Goal: Contribute content: Contribute content

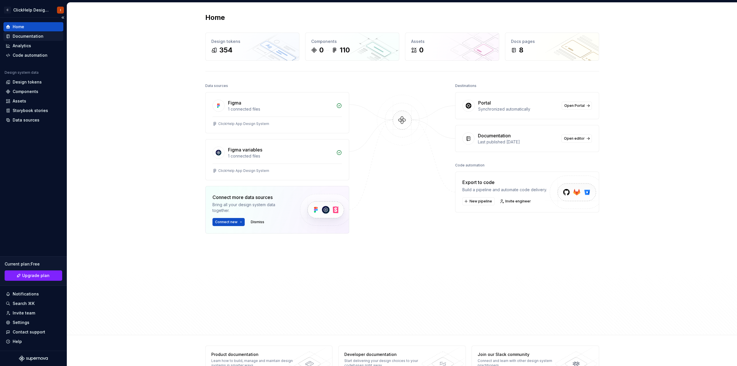
click at [32, 37] on div "Documentation" at bounding box center [28, 36] width 31 height 6
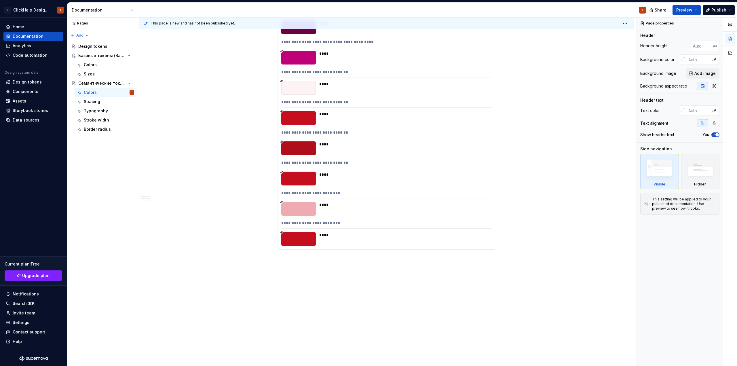
drag, startPoint x: 237, startPoint y: 232, endPoint x: 236, endPoint y: 229, distance: 3.1
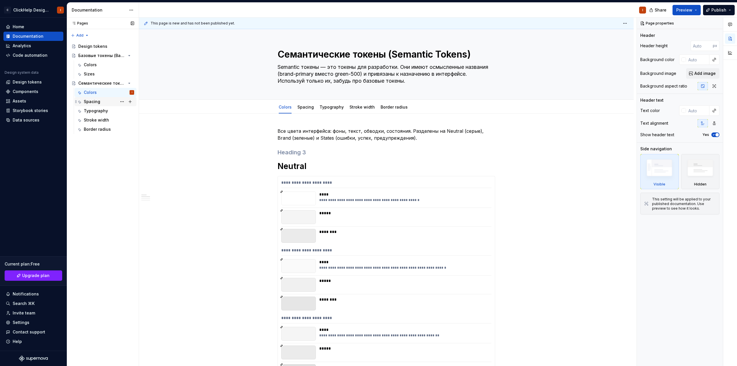
click at [102, 102] on div "Spacing" at bounding box center [109, 102] width 50 height 8
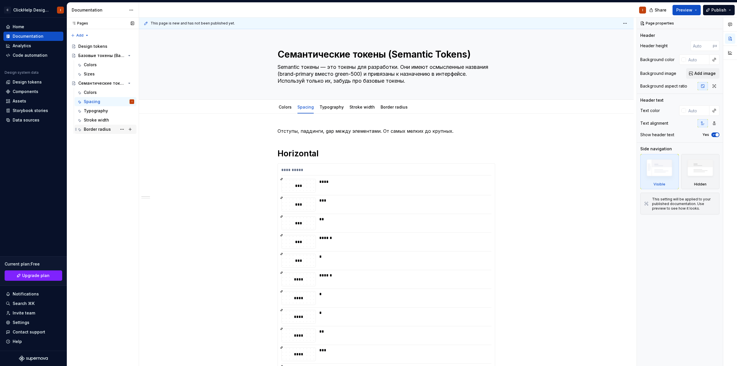
click at [103, 127] on div "Border radius" at bounding box center [97, 129] width 27 height 6
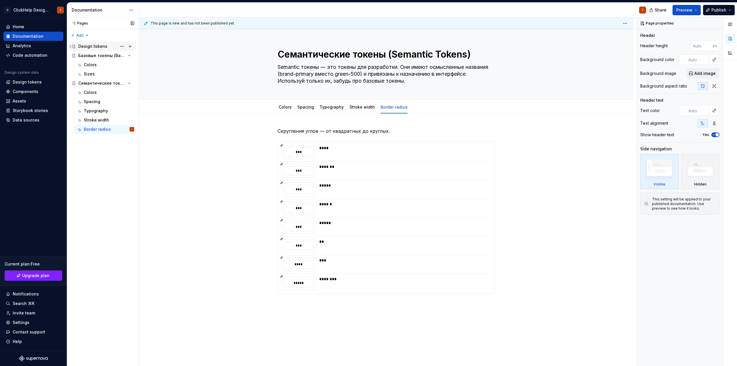
click at [97, 46] on div "Design tokens" at bounding box center [92, 46] width 29 height 6
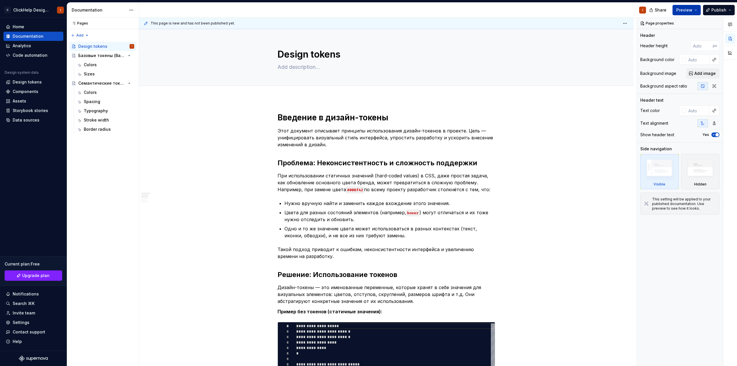
click at [696, 12] on button "Preview" at bounding box center [686, 10] width 28 height 10
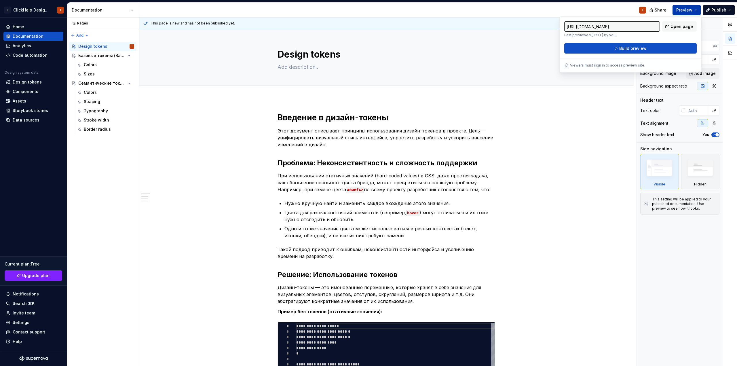
click at [696, 12] on button "Preview" at bounding box center [686, 10] width 28 height 10
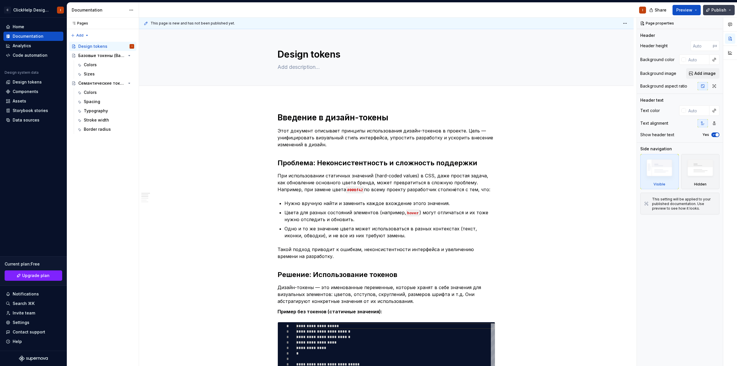
click at [727, 11] on button "Publish" at bounding box center [719, 10] width 32 height 10
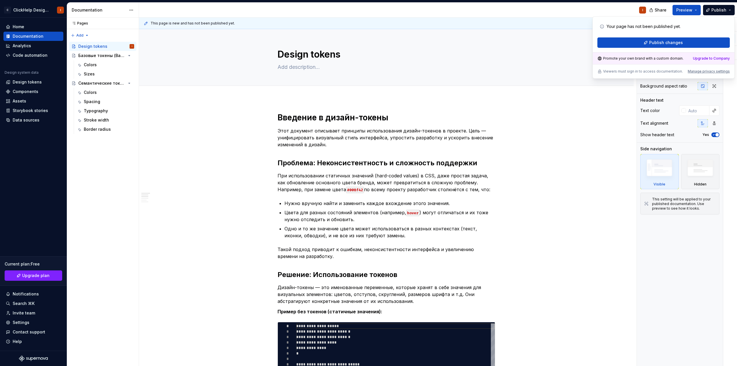
type textarea "*"
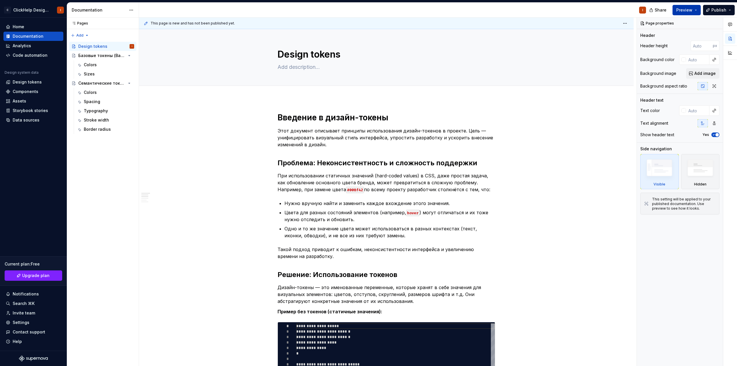
click at [697, 7] on button "Preview" at bounding box center [686, 10] width 28 height 10
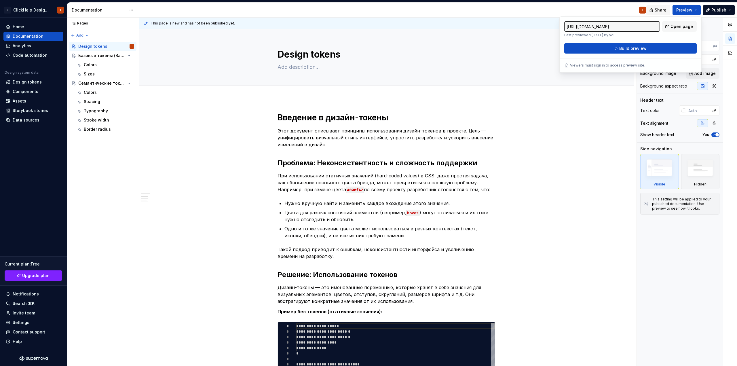
click at [663, 10] on span "Share" at bounding box center [660, 10] width 12 height 6
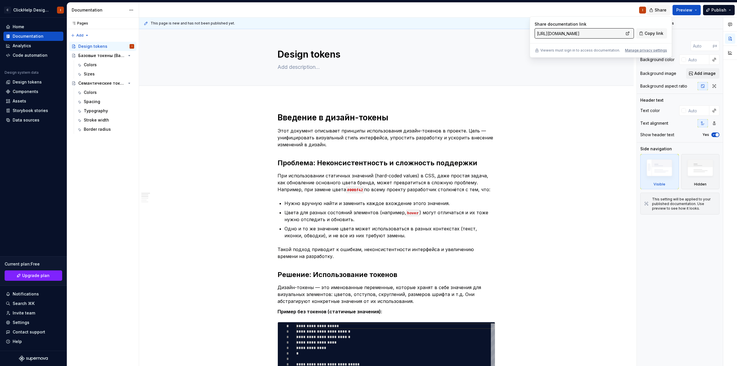
type textarea "*"
click at [661, 9] on span "Share" at bounding box center [660, 10] width 12 height 6
click at [697, 9] on button "Preview" at bounding box center [686, 10] width 28 height 10
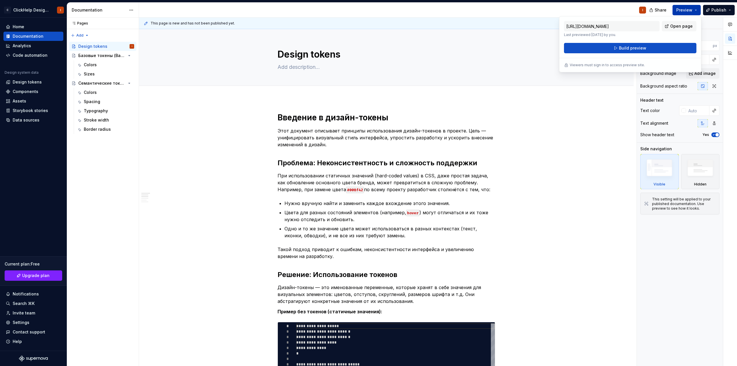
click at [697, 9] on button "Preview" at bounding box center [686, 10] width 28 height 10
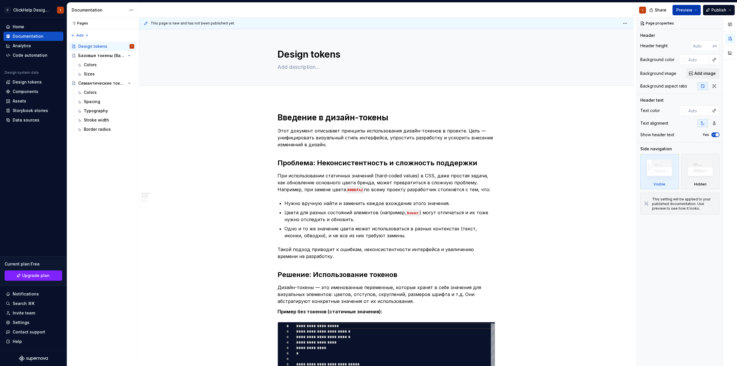
click at [697, 9] on button "Preview" at bounding box center [686, 10] width 28 height 10
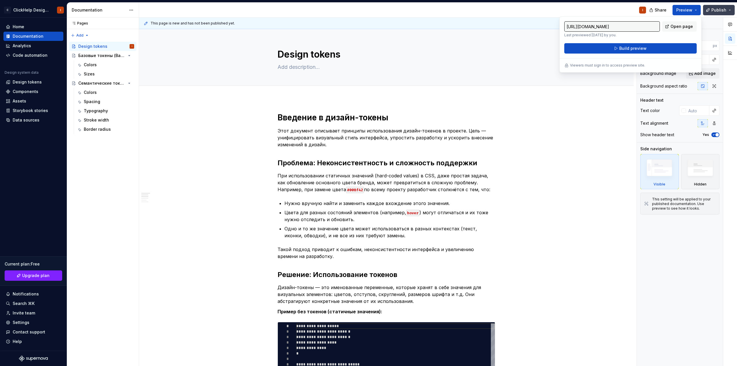
click at [731, 7] on button "Publish" at bounding box center [719, 10] width 32 height 10
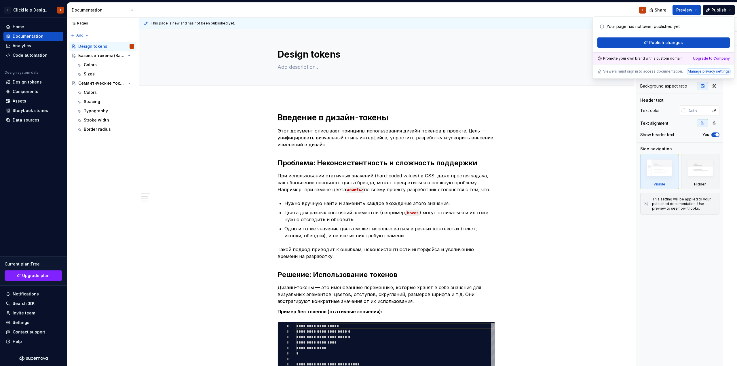
click at [701, 72] on div "Manage privacy settings" at bounding box center [709, 71] width 42 height 5
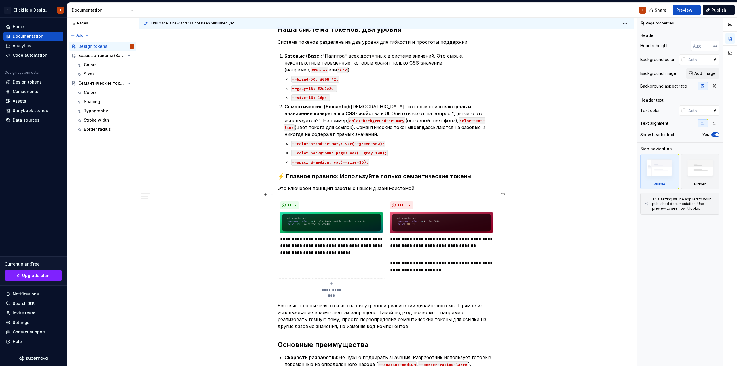
scroll to position [518, 0]
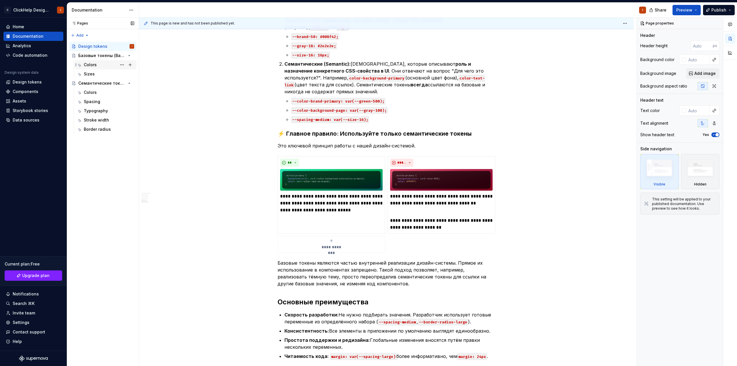
click at [104, 68] on div "Colors" at bounding box center [109, 65] width 50 height 8
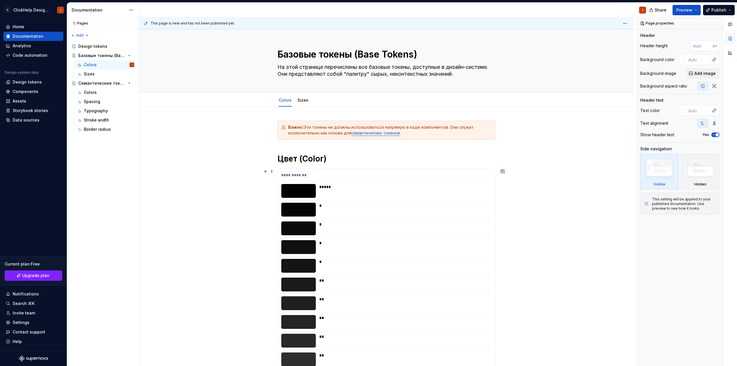
click at [231, 130] on div "**********" at bounding box center [387, 192] width 497 height 349
click at [100, 91] on div "Colors" at bounding box center [109, 92] width 50 height 8
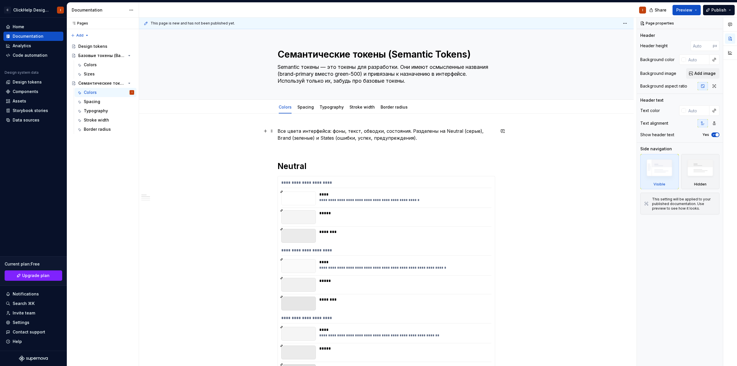
click at [414, 138] on p "Все цвета интерфейса: фоны, текст, обводки, состояния. Разделены на Neutral (се…" at bounding box center [386, 134] width 218 height 14
type textarea "*"
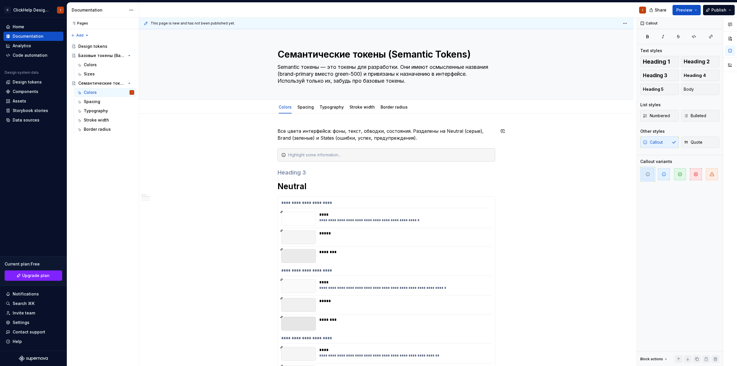
type textarea "*"
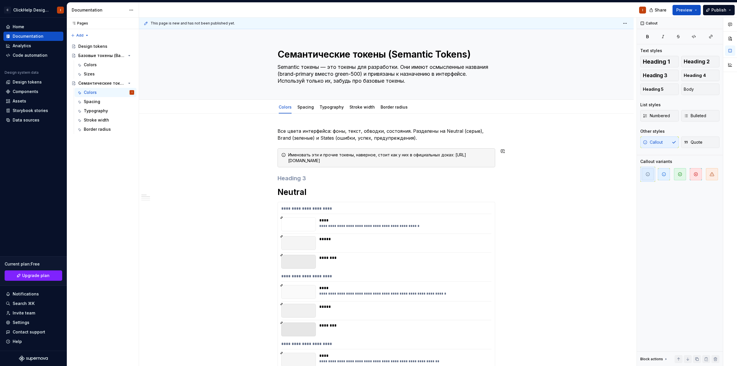
click at [288, 161] on div "Именовать эти и прочие токены, наверное, стоит как у них в официальных доках: […" at bounding box center [389, 158] width 203 height 12
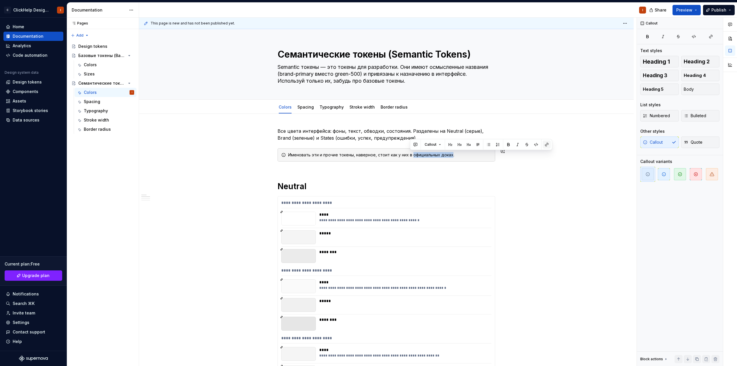
click at [547, 144] on button "button" at bounding box center [547, 144] width 8 height 8
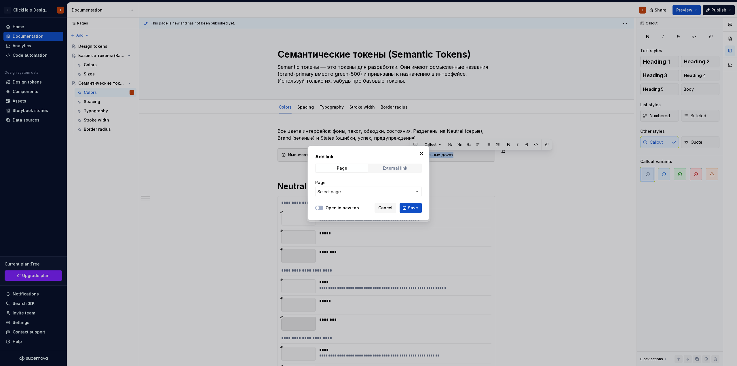
click at [394, 169] on div "External link" at bounding box center [395, 168] width 24 height 5
click at [352, 191] on input "URL" at bounding box center [368, 191] width 106 height 10
paste input "[URL][DOMAIN_NAME]"
type input "[URL][DOMAIN_NAME]"
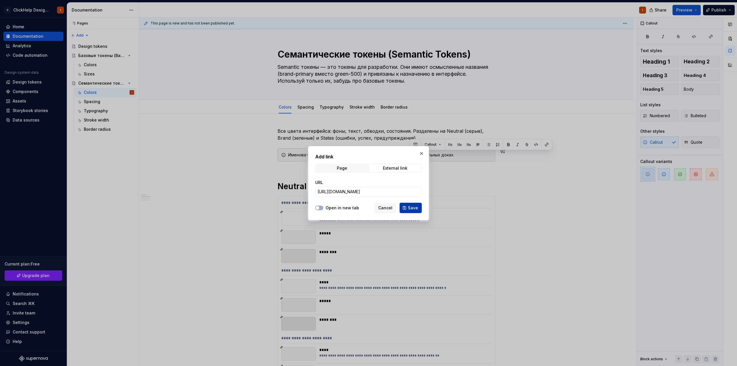
scroll to position [0, 0]
click at [410, 208] on span "Save" at bounding box center [413, 208] width 10 height 6
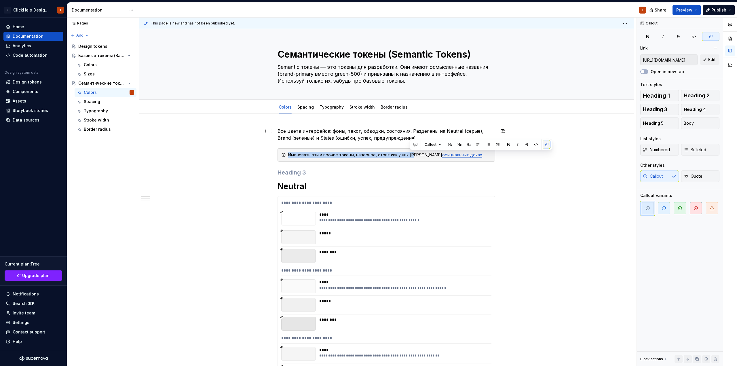
click at [546, 144] on button "button" at bounding box center [547, 144] width 8 height 8
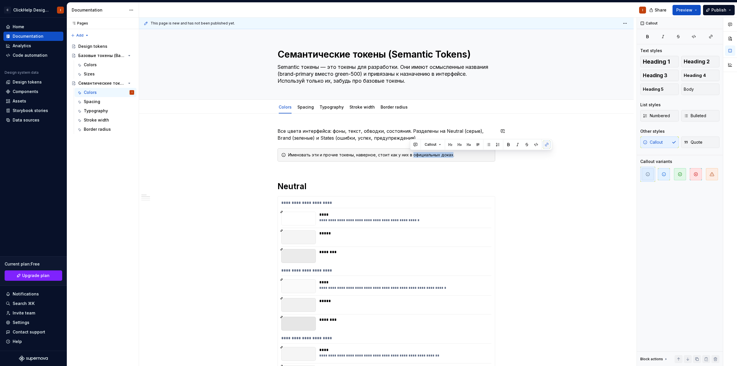
click at [545, 145] on button "button" at bounding box center [547, 144] width 8 height 8
click at [441, 155] on div "Именовать эти и прочие токены, наверное, стоит как у них в официальных доках." at bounding box center [389, 155] width 203 height 6
click at [438, 154] on div "Именовать эти и прочие токены, наверное, стоит как у них в официальных доках." at bounding box center [389, 155] width 203 height 6
click at [427, 155] on div "Именовать эти и прочие токены, наверное, стоит как у них в официальных доках." at bounding box center [389, 155] width 203 height 6
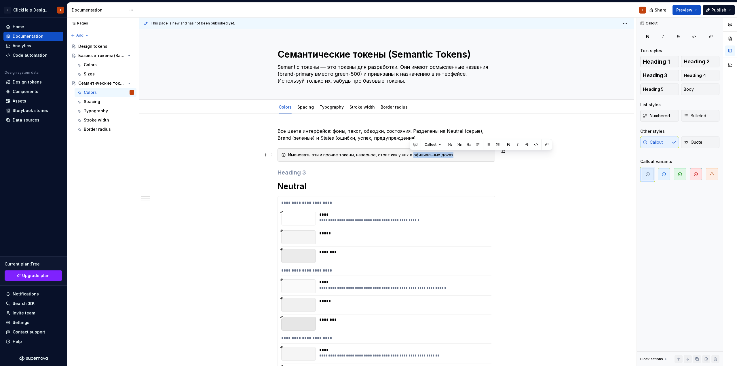
click at [439, 155] on div "Именовать эти и прочие токены, наверное, стоит как у них в официальных доках." at bounding box center [389, 155] width 203 height 6
click at [543, 143] on button "button" at bounding box center [547, 144] width 8 height 8
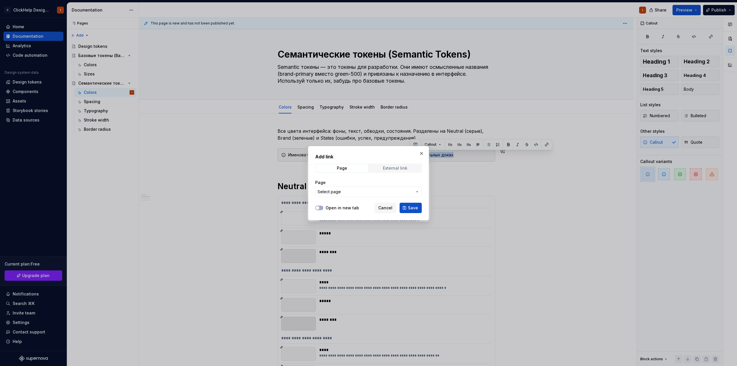
click at [392, 165] on span "External link" at bounding box center [395, 168] width 52 height 8
click at [359, 189] on input "URL" at bounding box center [368, 191] width 106 height 10
paste input "[URL][DOMAIN_NAME]"
type input "[URL][DOMAIN_NAME]"
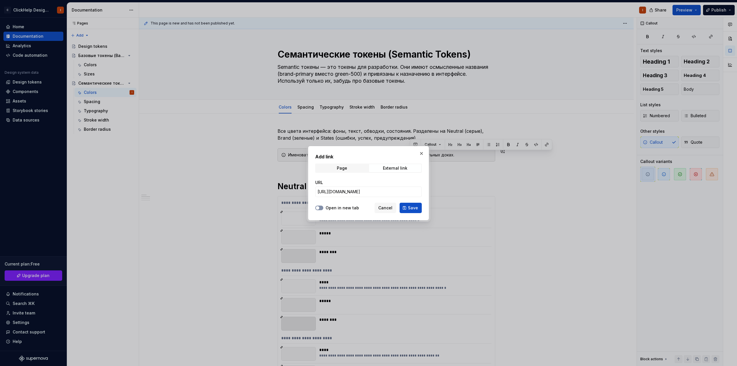
scroll to position [0, 0]
click at [321, 206] on div at bounding box center [319, 208] width 8 height 6
click at [321, 206] on button "Open in new tab" at bounding box center [319, 207] width 8 height 5
click at [418, 208] on button "Save" at bounding box center [410, 208] width 22 height 10
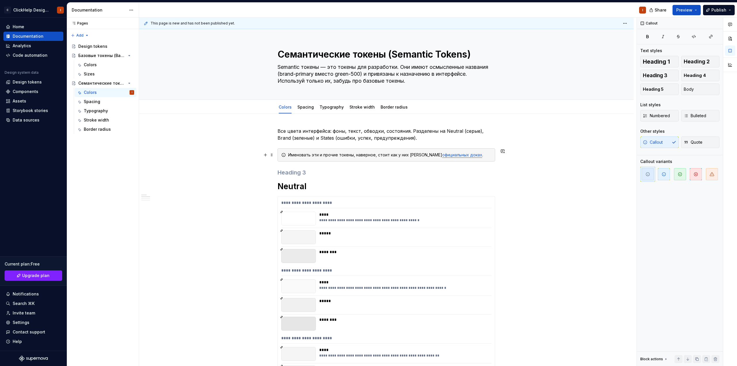
click at [464, 156] on div "Именовать эти и прочие токены, наверное, стоит как у них в официальных доках ." at bounding box center [389, 155] width 203 height 6
click at [339, 156] on div "Именовать эти и прочие токены, наверное, стоит как у них в официальных доках ." at bounding box center [389, 155] width 203 height 6
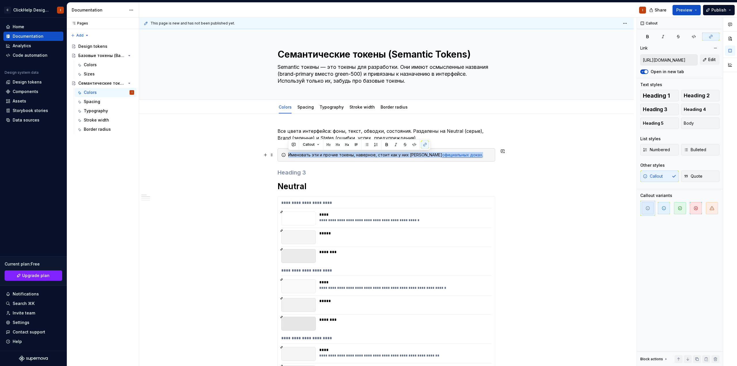
click at [339, 156] on div "Именовать эти и прочие токены, наверное, стоит как у них в официальных доках ." at bounding box center [389, 155] width 203 height 6
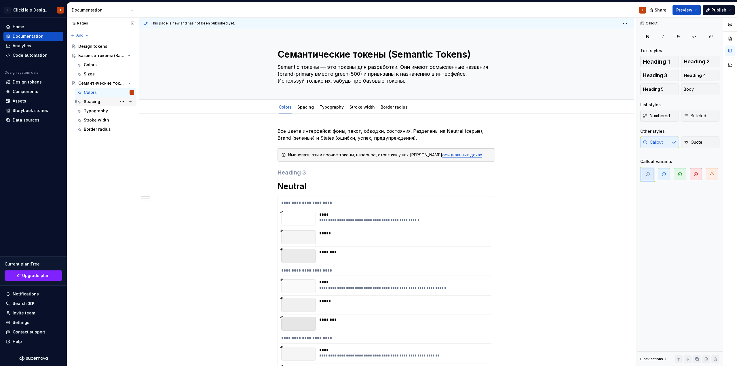
click at [99, 103] on div "Spacing" at bounding box center [92, 102] width 16 height 6
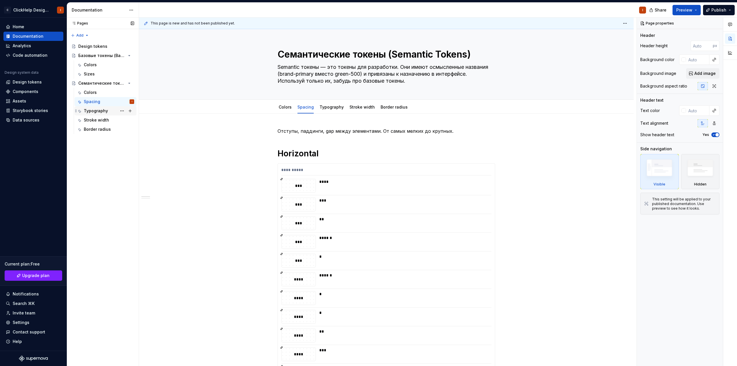
click at [97, 111] on div "Typography" at bounding box center [96, 111] width 24 height 6
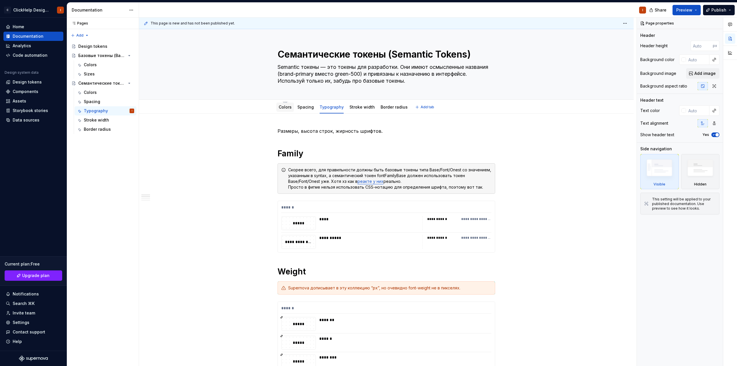
click at [285, 109] on link "Colors" at bounding box center [285, 106] width 13 height 5
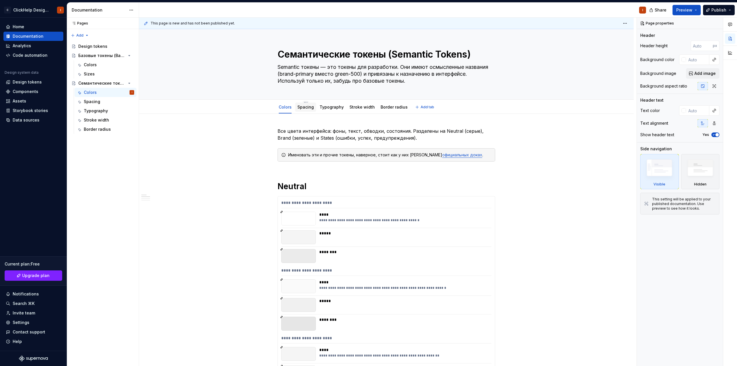
click at [310, 106] on link "Spacing" at bounding box center [305, 106] width 16 height 5
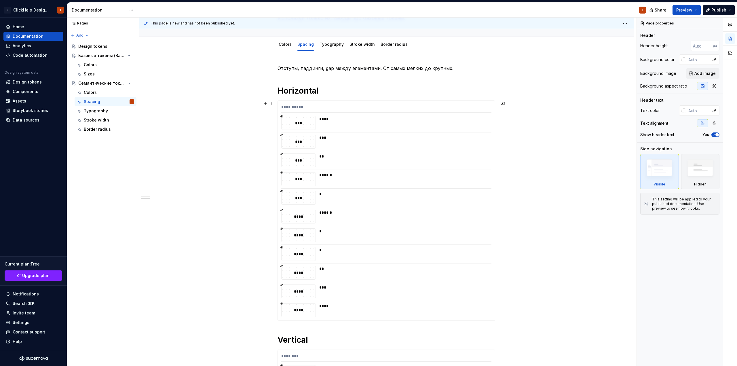
scroll to position [37, 0]
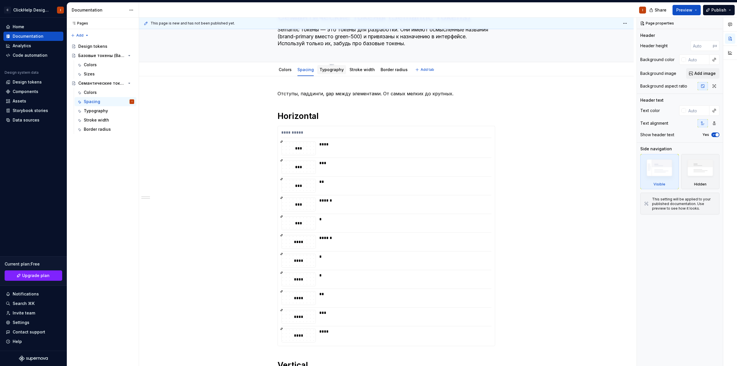
click at [330, 71] on link "Typography" at bounding box center [331, 69] width 24 height 5
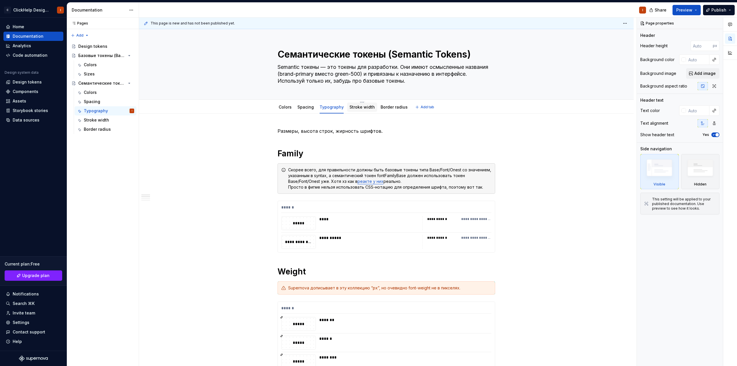
click at [367, 108] on link "Stroke width" at bounding box center [361, 106] width 25 height 5
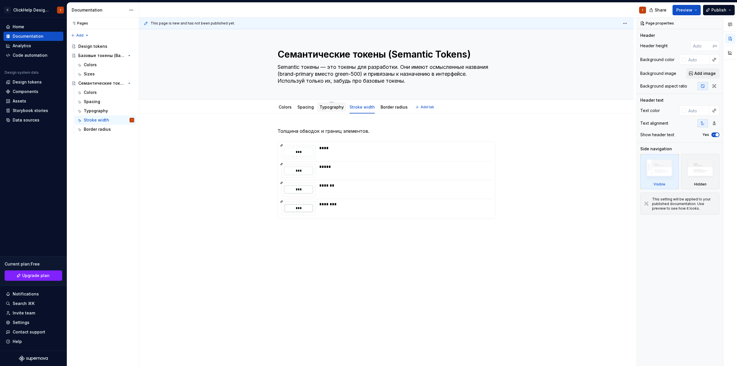
click at [326, 109] on div "Typography" at bounding box center [331, 107] width 24 height 6
click at [329, 109] on link "Typography" at bounding box center [331, 106] width 24 height 5
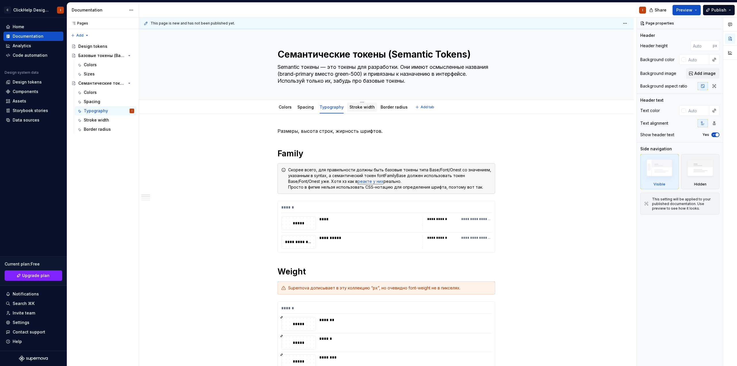
click at [349, 102] on div "Stroke width" at bounding box center [362, 106] width 30 height 9
click at [322, 108] on link "Typography" at bounding box center [331, 106] width 24 height 5
type textarea "*"
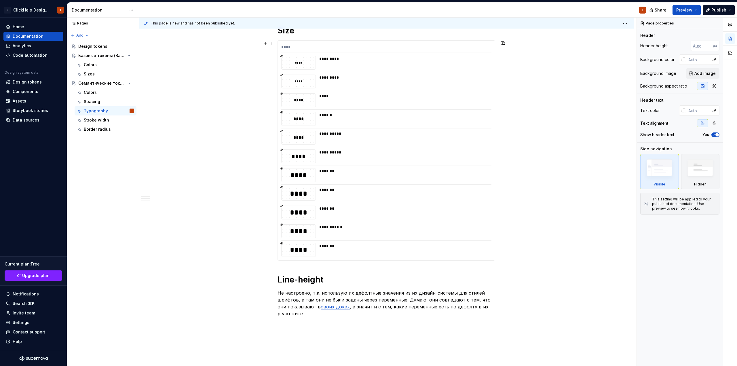
scroll to position [446, 0]
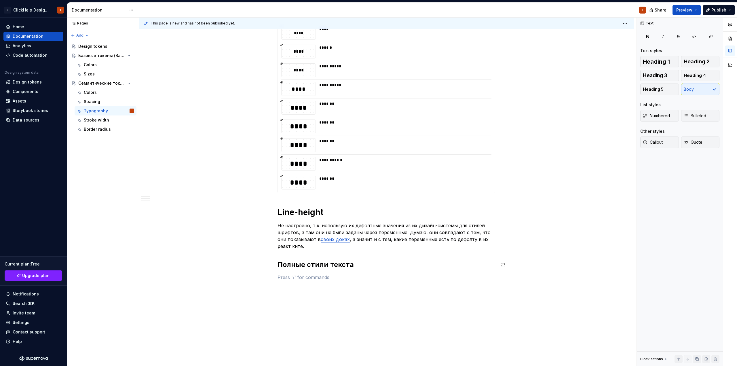
click at [295, 265] on h2 "Полные стили текста" at bounding box center [386, 264] width 218 height 9
click at [662, 64] on span "Heading 1" at bounding box center [656, 62] width 27 height 6
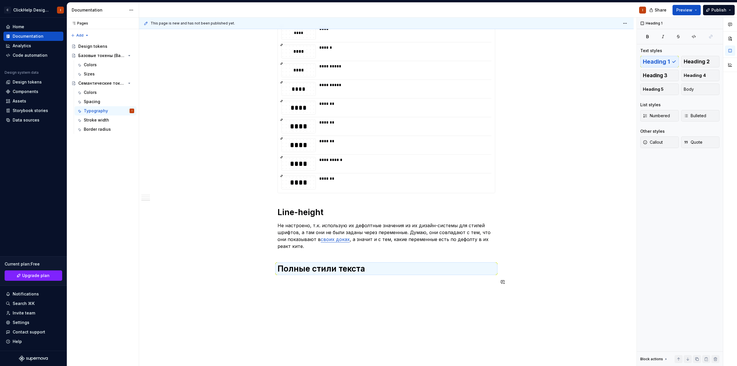
click at [351, 272] on h1 "Полные стили текста" at bounding box center [386, 268] width 218 height 10
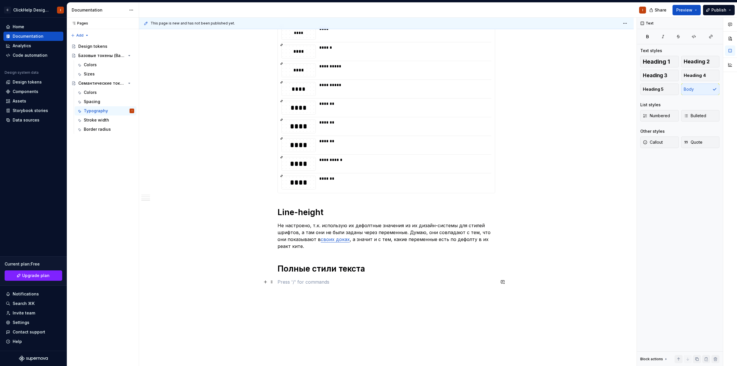
click at [345, 284] on p at bounding box center [386, 281] width 218 height 7
click at [390, 283] on p "Поскольку выше разрозненные стили текста," at bounding box center [386, 281] width 218 height 7
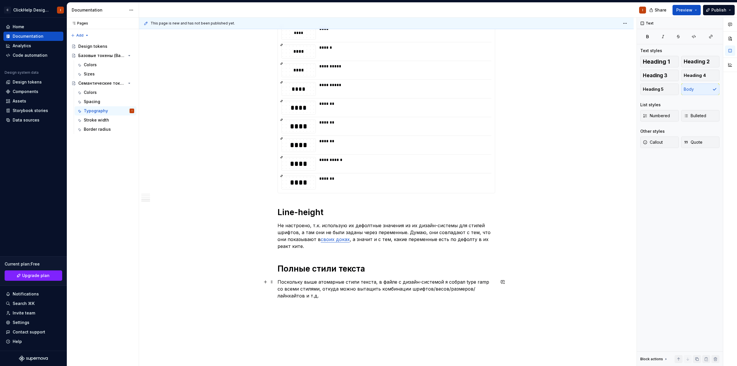
click at [325, 293] on p "Поскольку выше атомарные стили текста, в файле с дизайн-системой я собрал type …" at bounding box center [386, 288] width 218 height 21
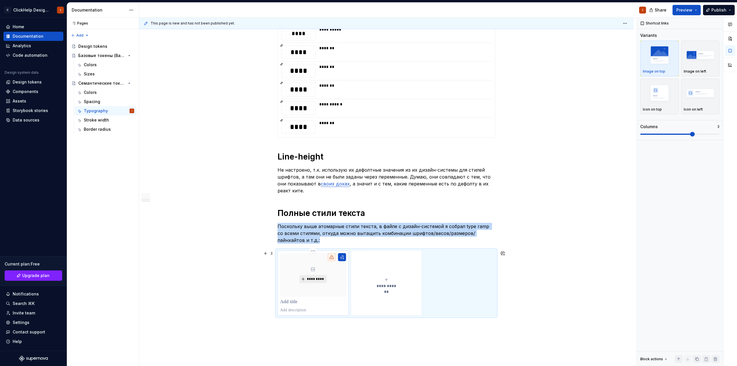
scroll to position [504, 0]
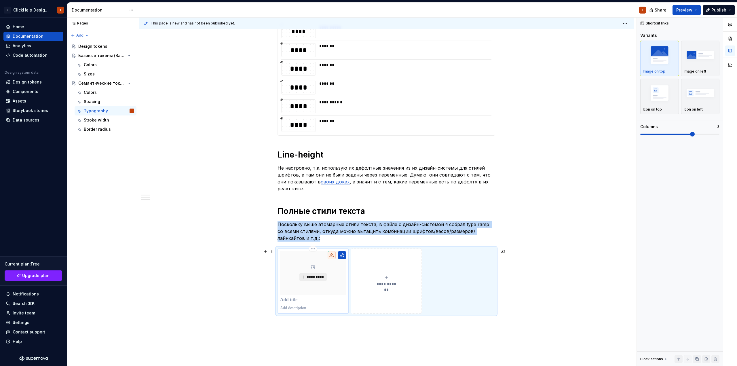
click at [313, 279] on span "*********" at bounding box center [316, 277] width 18 height 5
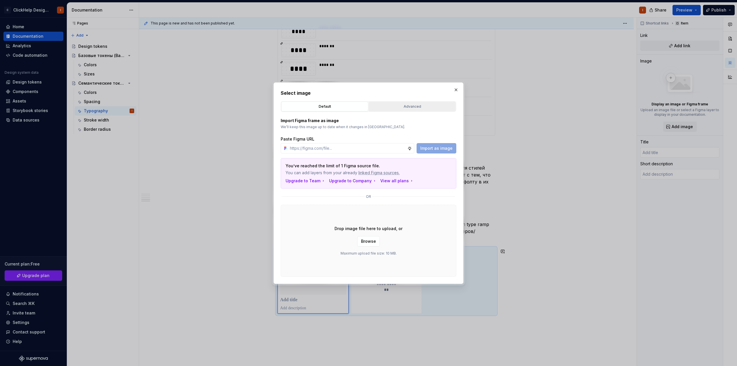
click at [423, 109] on div "Advanced" at bounding box center [412, 107] width 83 height 6
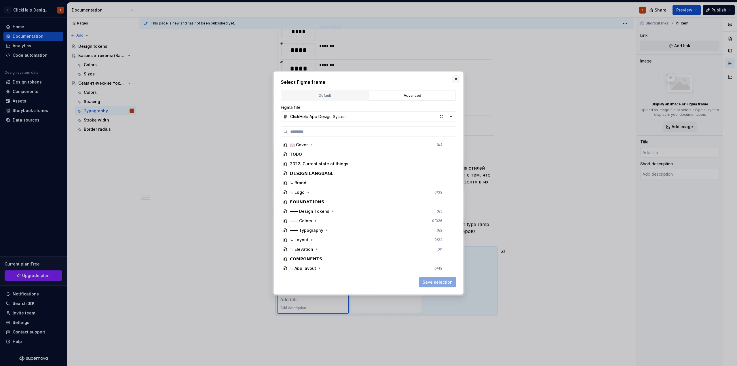
click at [456, 78] on button "button" at bounding box center [456, 79] width 8 height 8
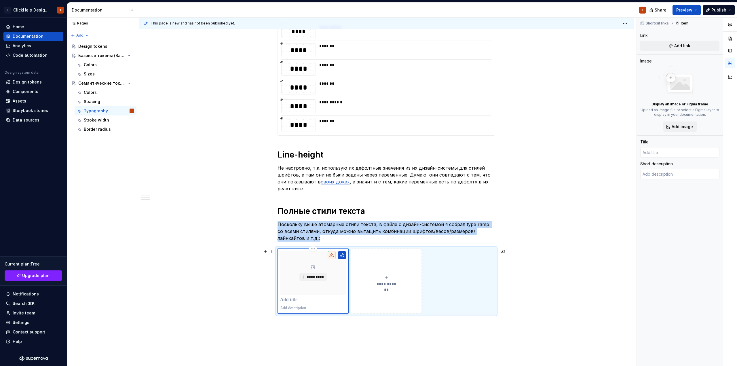
click at [330, 297] on div "*********" at bounding box center [313, 281] width 66 height 60
click at [342, 255] on button "button" at bounding box center [342, 255] width 8 height 8
type textarea "*"
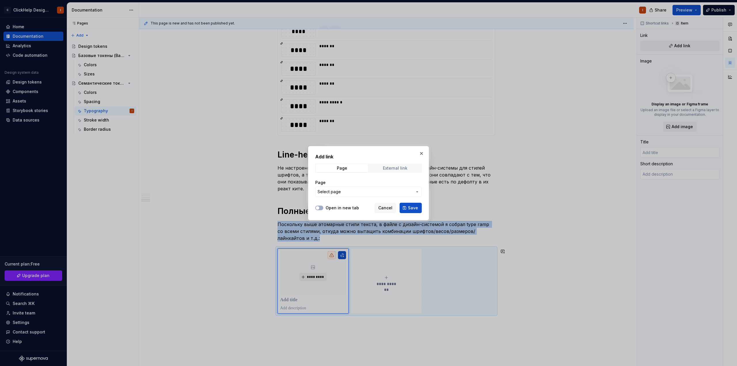
click at [394, 165] on span "External link" at bounding box center [395, 168] width 52 height 8
click at [355, 195] on input "URL" at bounding box center [368, 191] width 106 height 10
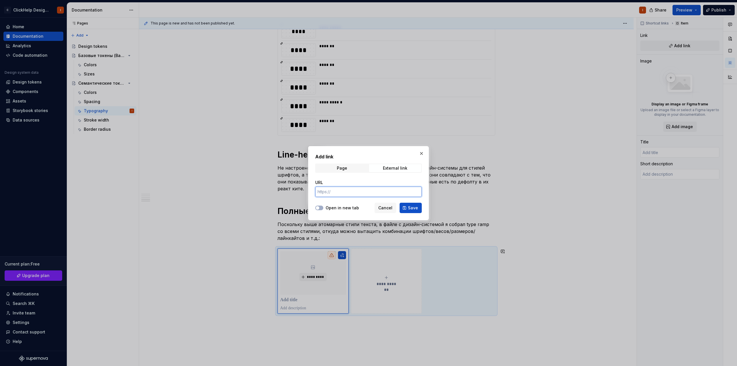
paste input "[URL][DOMAIN_NAME]"
type input "[URL][DOMAIN_NAME]"
click at [323, 204] on div "Open in new tab Cancel Save" at bounding box center [368, 206] width 106 height 13
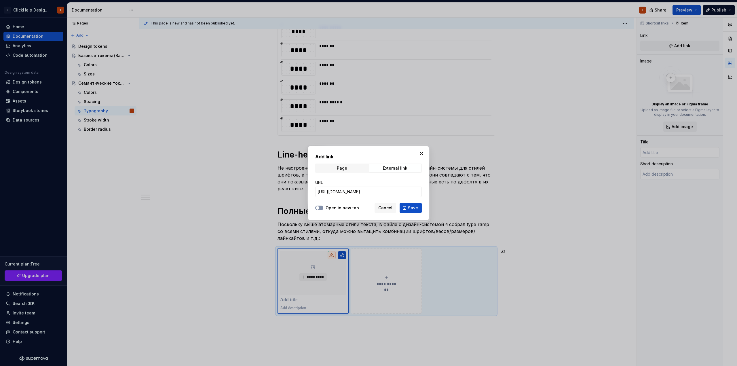
click at [321, 208] on button "Open in new tab" at bounding box center [319, 207] width 8 height 5
click at [406, 205] on button "Save" at bounding box center [410, 208] width 22 height 10
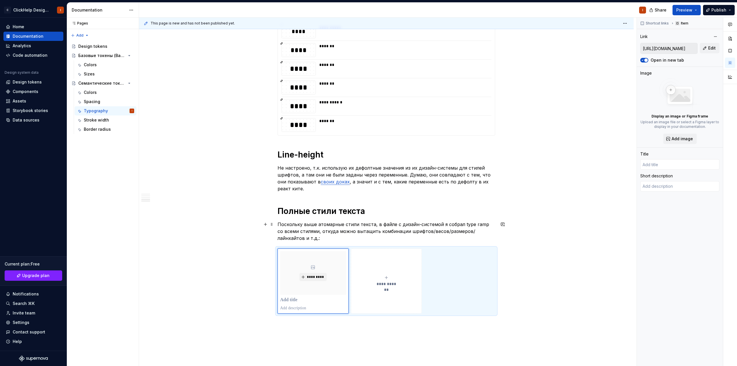
click at [345, 230] on p "Поскольку выше атомарные стили текста, в файле с дизайн-системой я собрал type …" at bounding box center [386, 231] width 218 height 21
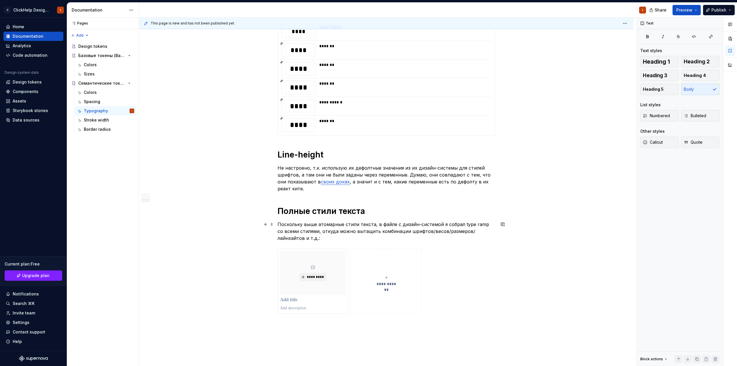
click at [319, 236] on p "Поскольку выше атомарные стили текста, в файле с дизайн-системой я собрал type …" at bounding box center [386, 231] width 218 height 21
click at [306, 274] on button "*********" at bounding box center [312, 277] width 27 height 8
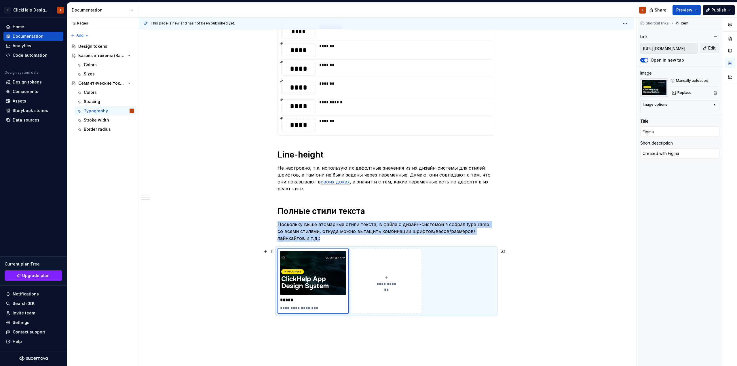
click at [401, 278] on div "**********" at bounding box center [386, 281] width 66 height 12
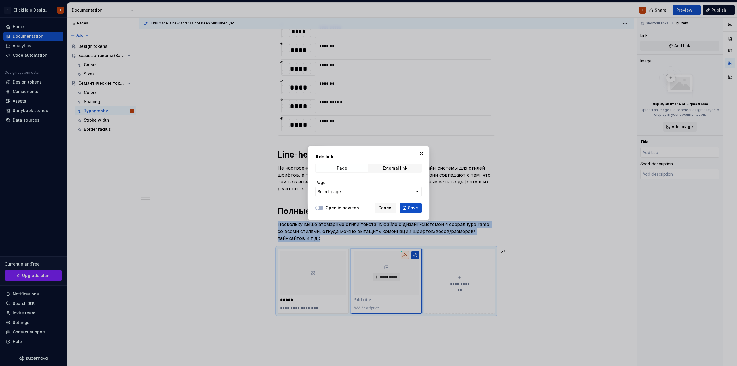
drag, startPoint x: 386, startPoint y: 209, endPoint x: 387, endPoint y: 213, distance: 4.7
click at [386, 208] on span "Cancel" at bounding box center [385, 208] width 14 height 6
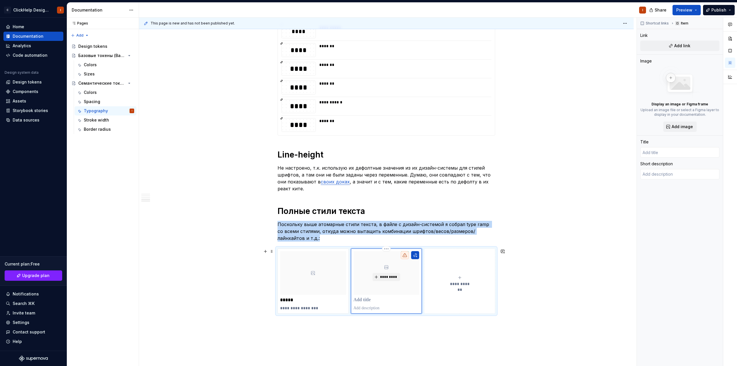
click at [389, 258] on div "*********" at bounding box center [386, 273] width 66 height 44
click at [387, 250] on html "C ClickHelp Design System I Home Documentation Analytics Code automation Design…" at bounding box center [368, 183] width 737 height 366
click at [389, 256] on icon at bounding box center [388, 258] width 5 height 5
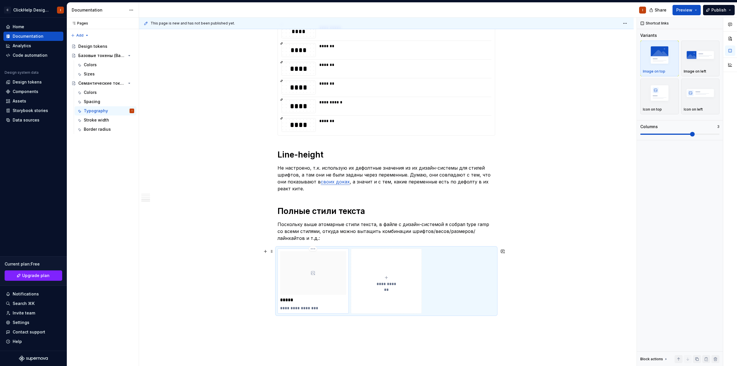
click at [327, 299] on p "*****" at bounding box center [313, 300] width 66 height 6
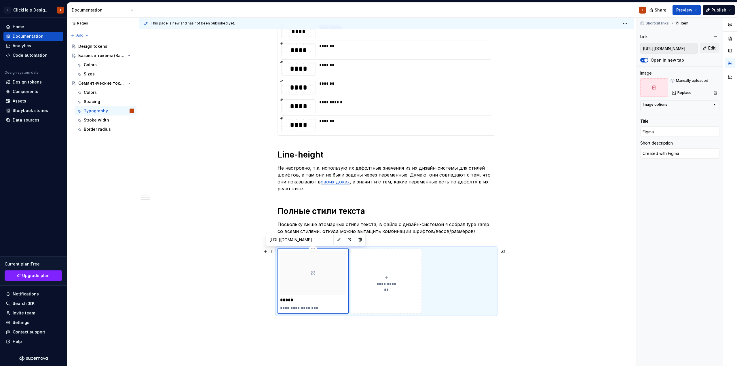
click at [308, 306] on p "**********" at bounding box center [313, 308] width 66 height 6
type textarea "*"
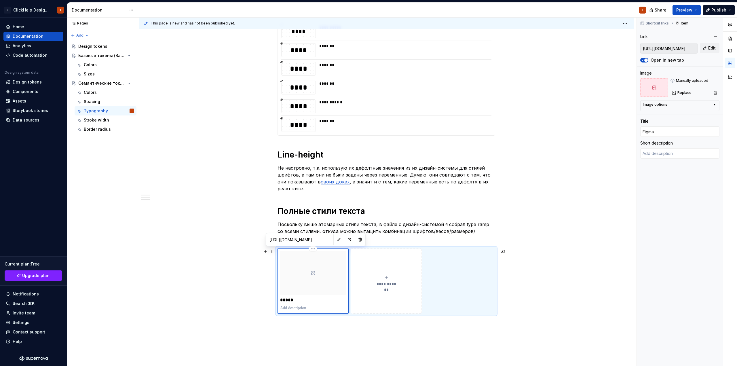
type textarea "C"
type textarea "*"
type textarea "CL"
type textarea "*"
type textarea "CLi"
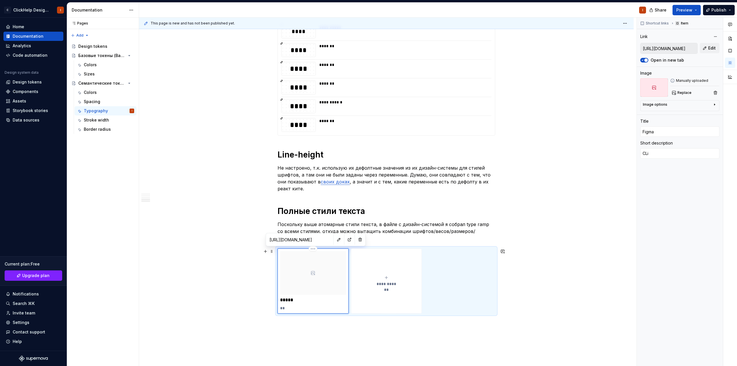
type textarea "*"
type textarea "CLic"
type textarea "*"
type textarea "CLick"
type textarea "*"
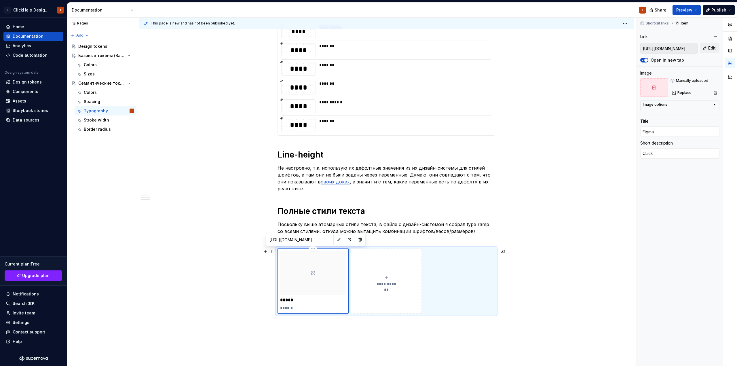
type textarea "CLickH"
type textarea "*"
type textarea "CLickHe"
type textarea "*"
type textarea "CLickHel"
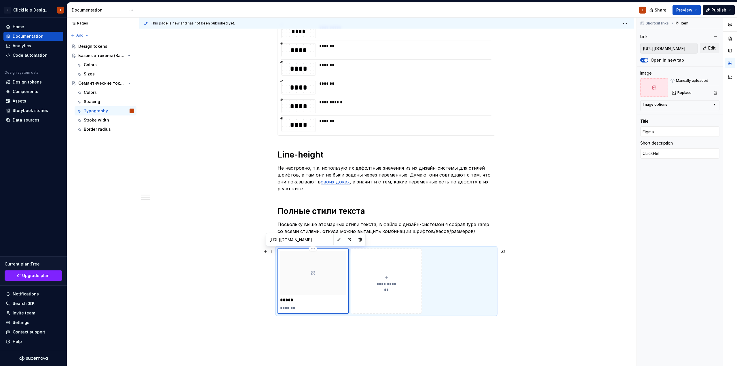
type textarea "*"
type textarea "CLickHelp"
type textarea "*"
type textarea "CLickHelp"
type textarea "*"
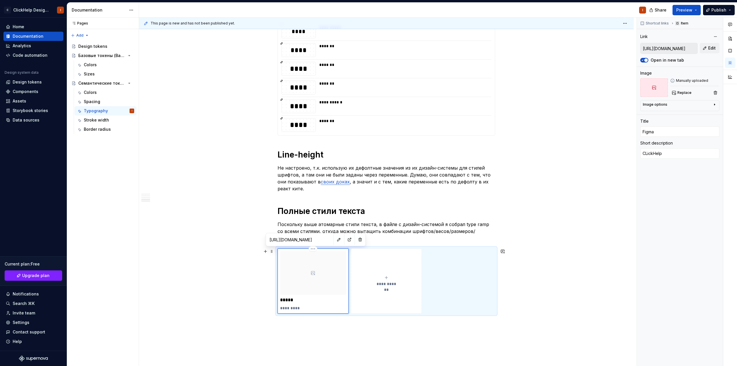
type textarea "CLickHelp U"
type textarea "*"
type textarea "CLickHelp UI"
type textarea "*"
type textarea "CLickHelp UI"
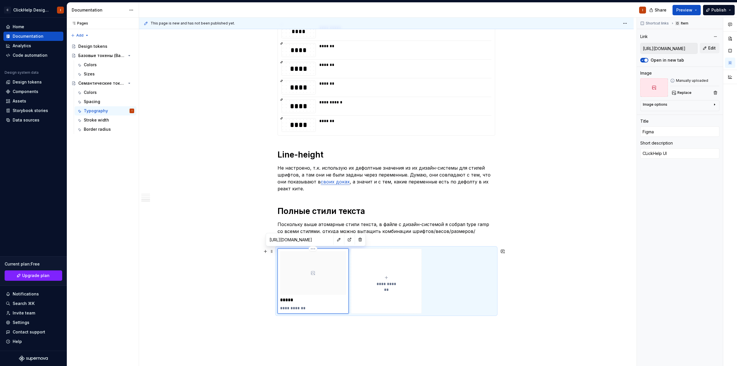
type textarea "*"
type textarea "CLickHelp"
type textarea "*"
type textarea "C"
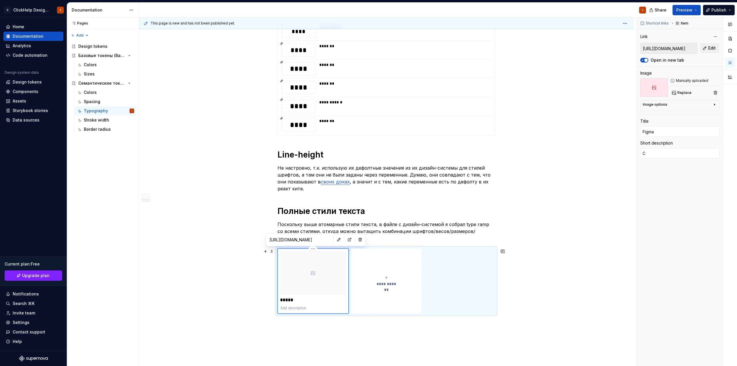
type textarea "*"
type textarea "Cl"
type textarea "*"
type textarea "Cli"
type textarea "*"
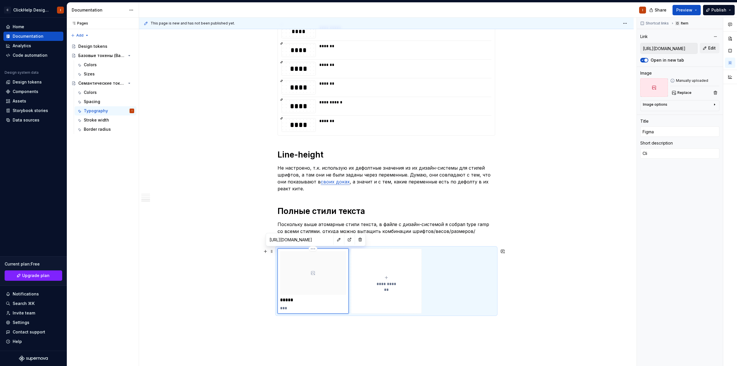
type textarea "Clic"
type textarea "*"
type textarea "Click"
type textarea "*"
type textarea "ClickH"
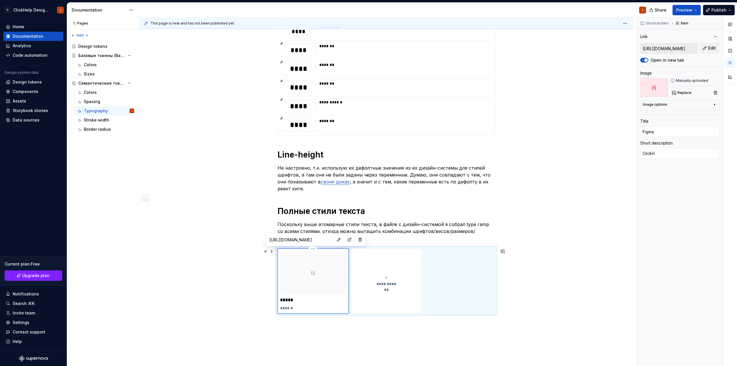
type textarea "*"
type textarea "ClickHe"
type textarea "*"
type textarea "ClickHel"
type textarea "*"
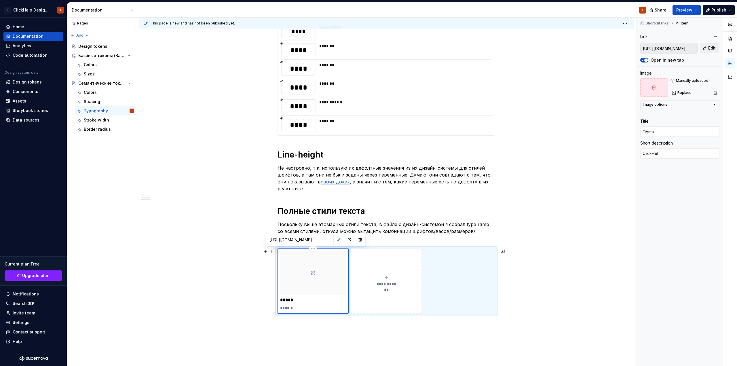
type textarea "ClickHelp"
type textarea "*"
type textarea "ClickHelp"
type textarea "*"
type textarea "ClickHelp A"
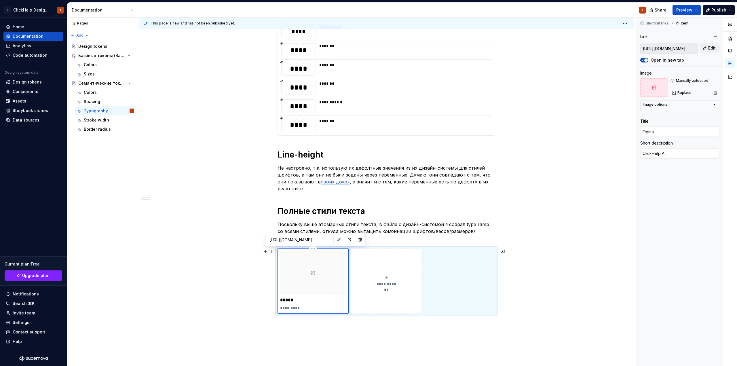
type textarea "*"
type textarea "ClickHelp Ap"
type textarea "*"
type textarea "ClickHelp App"
type textarea "*"
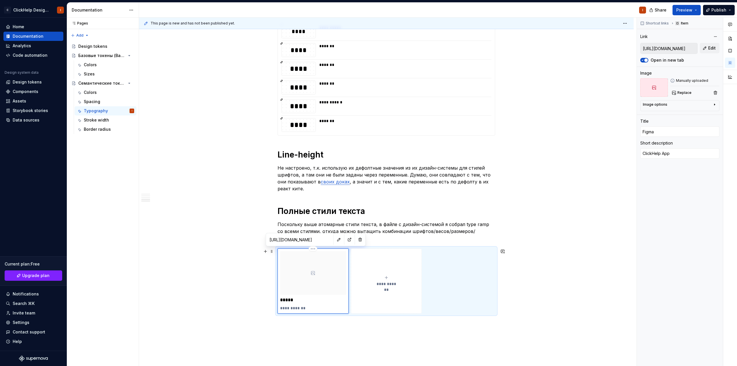
type textarea "ClickHelp App"
type textarea "*"
type textarea "ClickHelp App U"
type textarea "*"
type textarea "ClickHelp App UI"
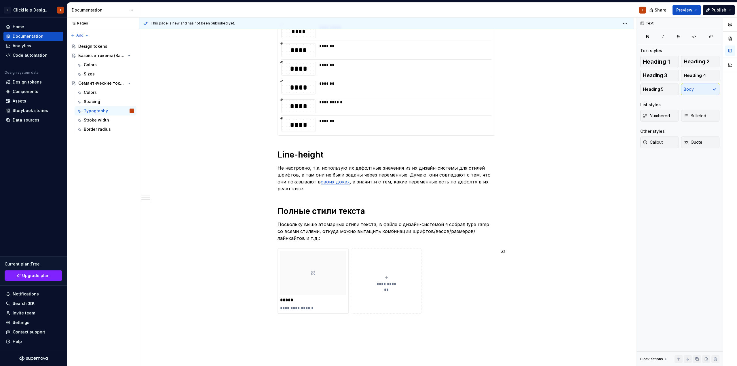
click at [317, 323] on div "**********" at bounding box center [386, 20] width 494 height 821
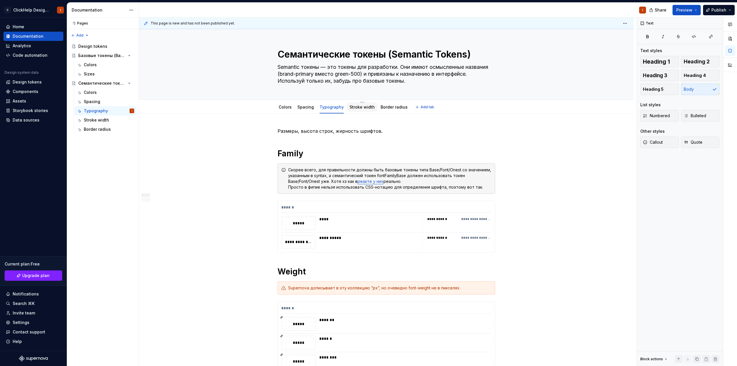
click at [361, 105] on link "Stroke width" at bounding box center [361, 106] width 25 height 5
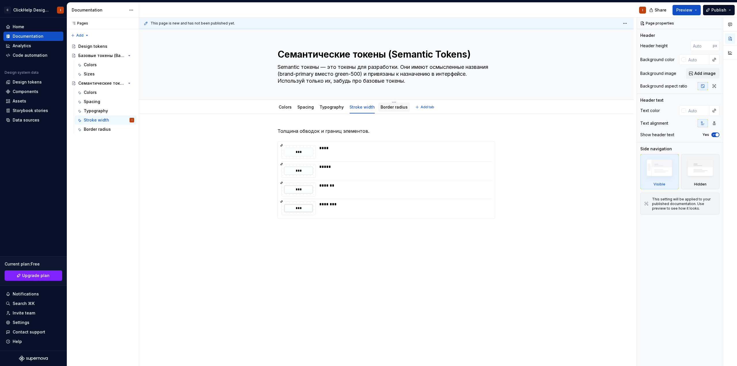
click at [391, 109] on link "Border radius" at bounding box center [393, 106] width 27 height 5
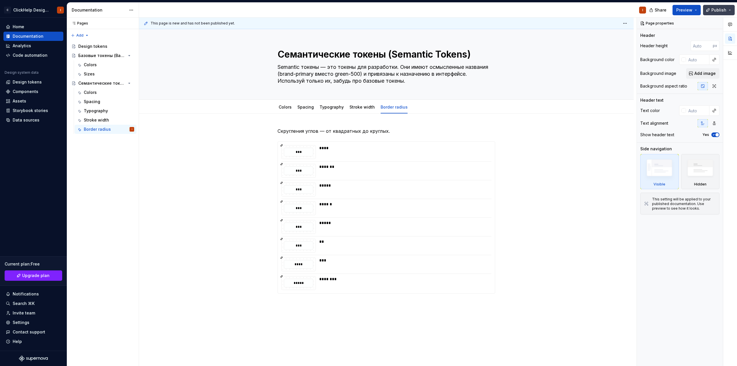
click at [717, 13] on button "Publish" at bounding box center [719, 10] width 32 height 10
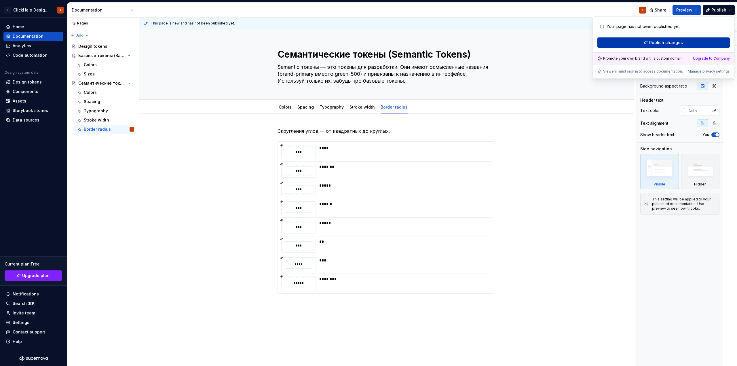
click at [679, 43] on span "Publish changes" at bounding box center [666, 43] width 34 height 6
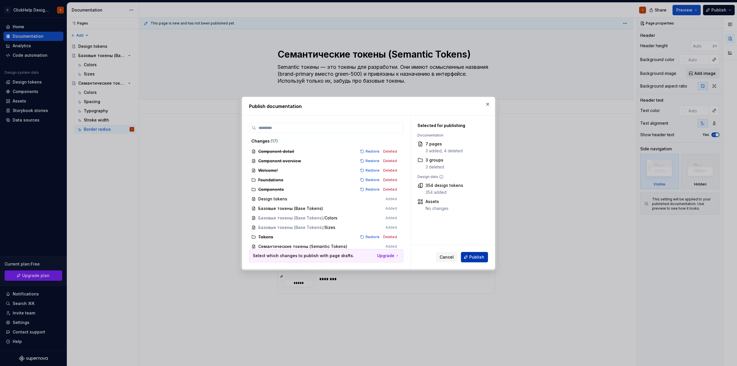
click at [480, 257] on span "Publish" at bounding box center [476, 257] width 15 height 6
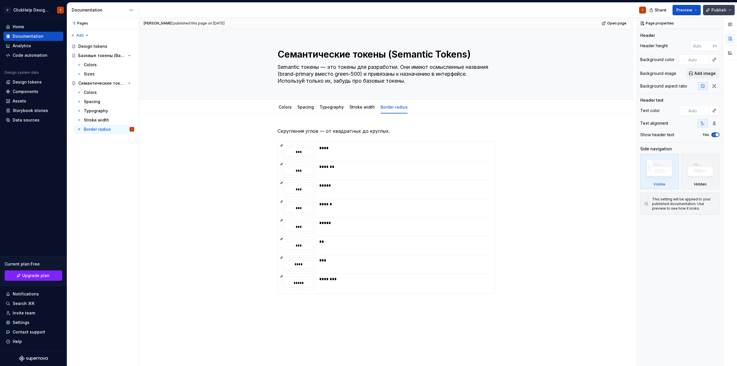
click at [731, 9] on button "Publish" at bounding box center [719, 10] width 32 height 10
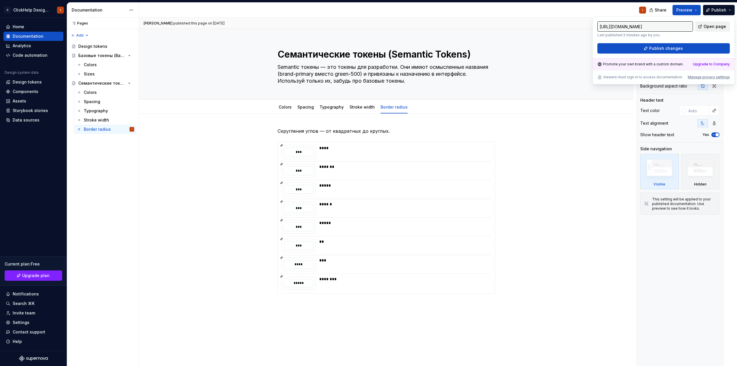
click at [714, 25] on span "Open page" at bounding box center [714, 27] width 22 height 6
type textarea "*"
click at [712, 79] on div "Manage privacy settings" at bounding box center [709, 77] width 42 height 5
type input "[URL][DOMAIN_NAME]"
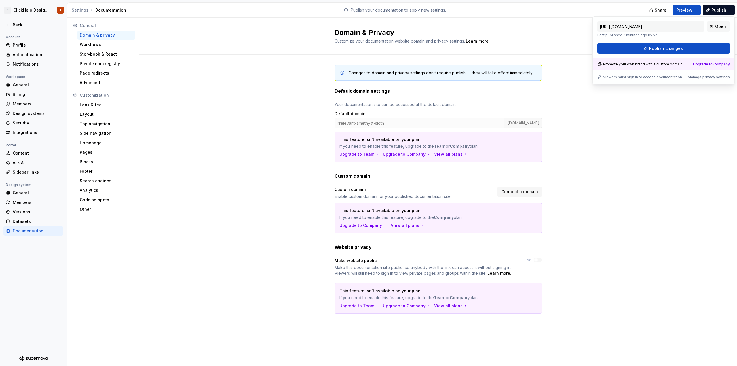
click at [573, 107] on div "Changes to domain and privacy settings don’t require publish — they will take e…" at bounding box center [438, 195] width 598 height 281
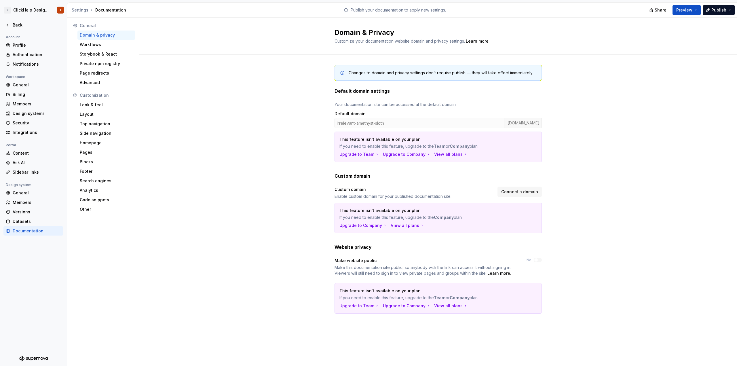
drag, startPoint x: 310, startPoint y: 203, endPoint x: 301, endPoint y: 203, distance: 8.9
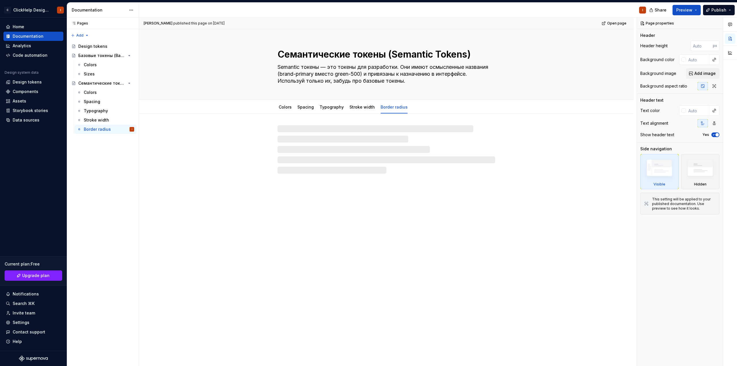
type textarea "*"
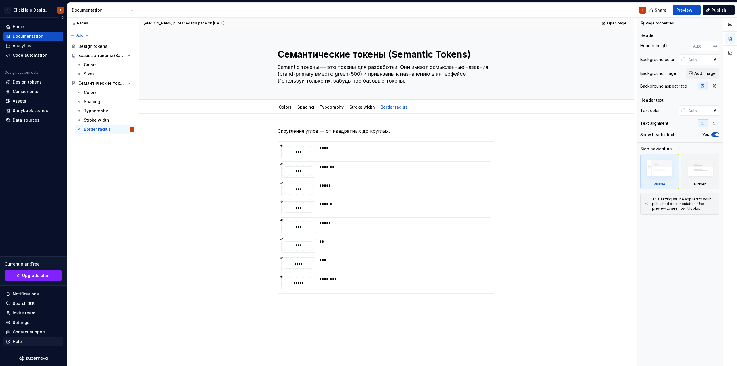
click at [45, 342] on div "Help" at bounding box center [33, 341] width 55 height 6
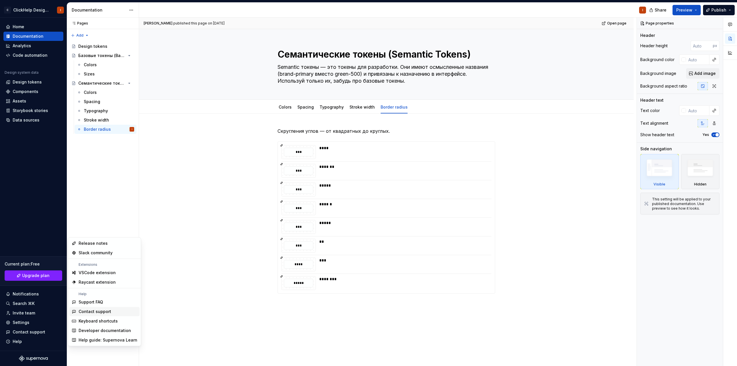
click at [116, 309] on div "Contact support" at bounding box center [108, 312] width 59 height 6
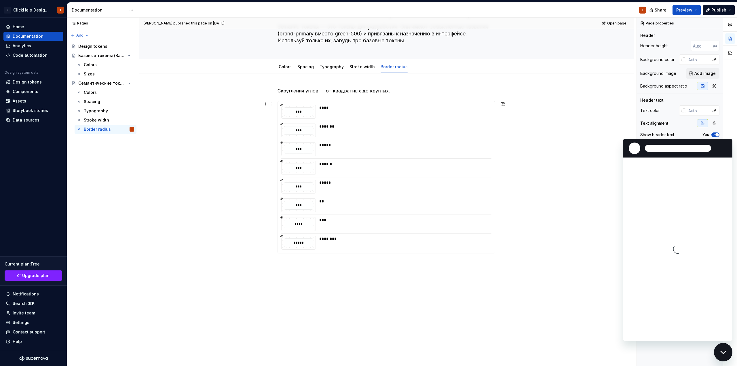
scroll to position [44, 0]
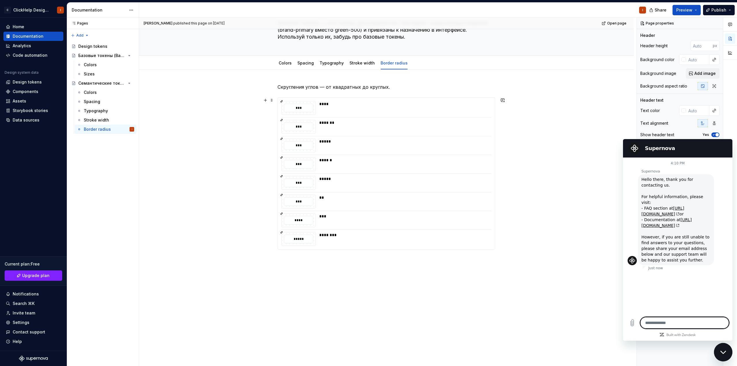
type textarea "*"
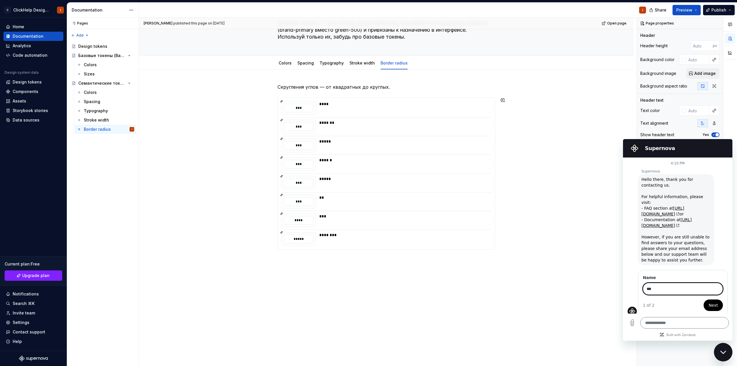
type input "***"
click at [703, 299] on button "Next" at bounding box center [712, 305] width 19 height 12
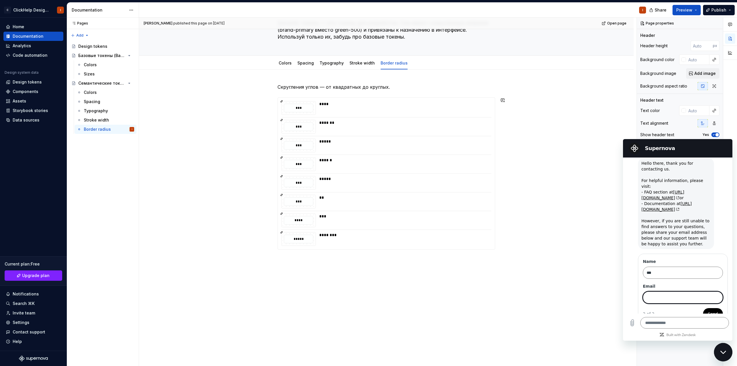
scroll to position [22, 0]
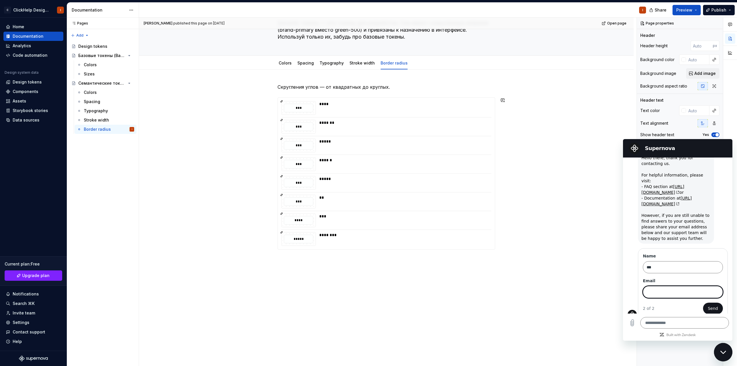
click at [708, 305] on span "Send" at bounding box center [713, 308] width 10 height 7
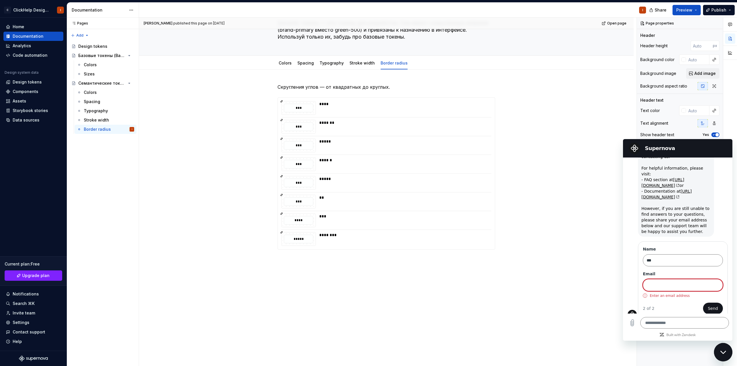
drag, startPoint x: 719, startPoint y: 347, endPoint x: 1433, endPoint y: 690, distance: 791.8
click at [719, 347] on div "Close messaging window" at bounding box center [722, 351] width 17 height 17
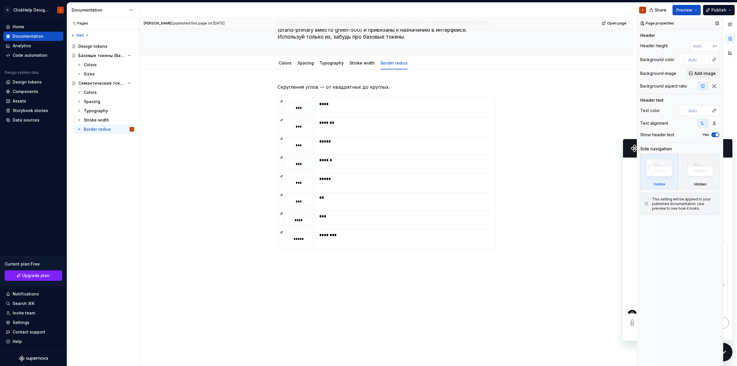
type textarea "*"
click at [721, 351] on div "Page properties Header Header height px Background color Background image Add i…" at bounding box center [680, 192] width 86 height 349
click at [46, 339] on div "Help" at bounding box center [33, 341] width 55 height 6
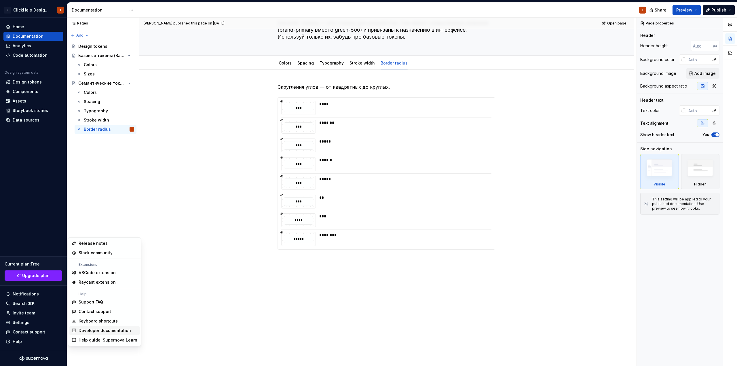
click at [113, 330] on div "Developer documentation" at bounding box center [105, 331] width 52 height 6
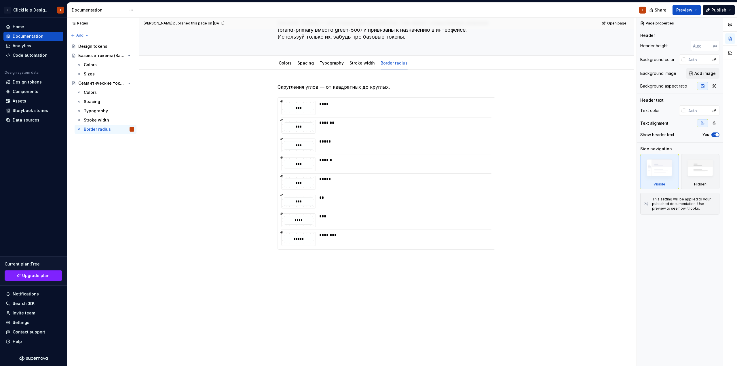
type textarea "*"
click at [30, 342] on div "Help" at bounding box center [33, 341] width 55 height 6
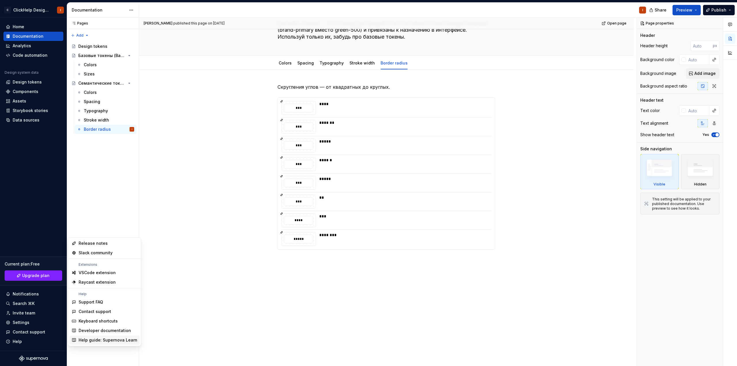
click at [121, 340] on div "Help guide: Supernova Learn" at bounding box center [108, 340] width 59 height 6
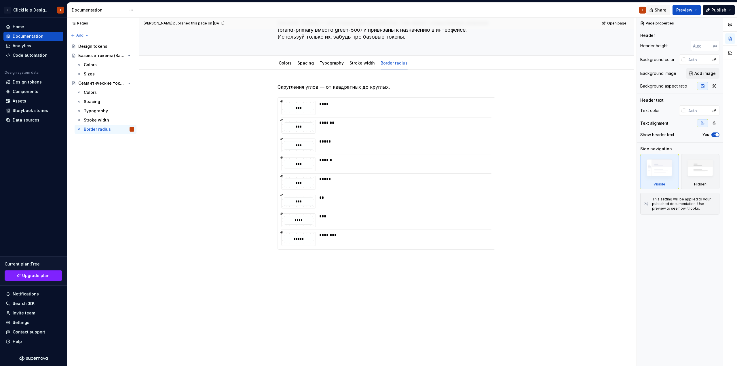
click at [657, 9] on span "Share" at bounding box center [660, 10] width 12 height 6
click at [652, 34] on span "Copy link" at bounding box center [653, 34] width 19 height 6
type textarea "*"
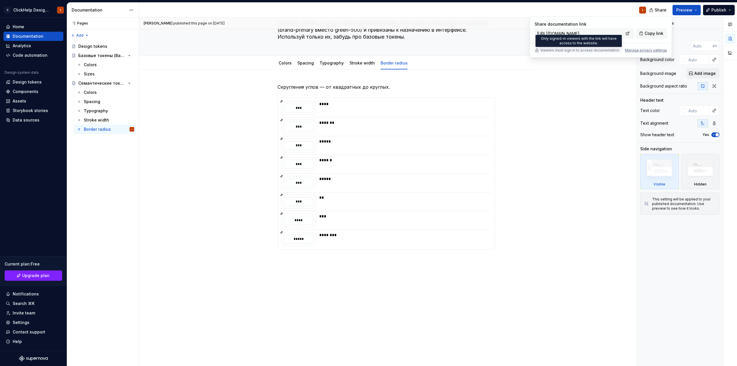
click at [569, 51] on p "Viewers must sign in to access documentation." at bounding box center [580, 50] width 80 height 5
click at [286, 63] on link "Colors" at bounding box center [285, 62] width 13 height 5
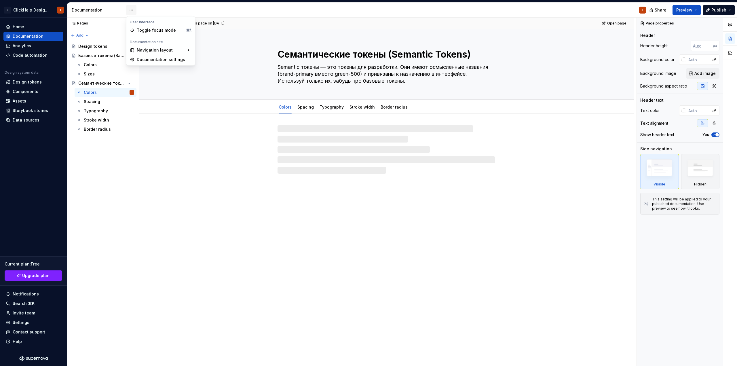
click at [130, 10] on html "C ClickHelp Design System I Home Documentation Analytics Code automation Design…" at bounding box center [368, 183] width 737 height 366
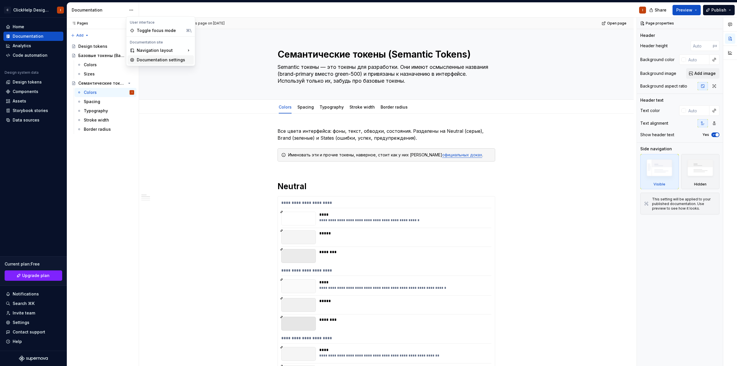
click at [151, 60] on div "Documentation settings" at bounding box center [164, 60] width 55 height 6
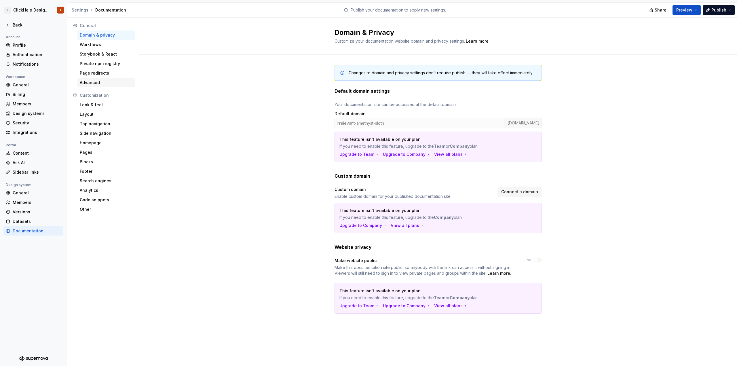
click at [114, 82] on div "Advanced" at bounding box center [106, 83] width 53 height 6
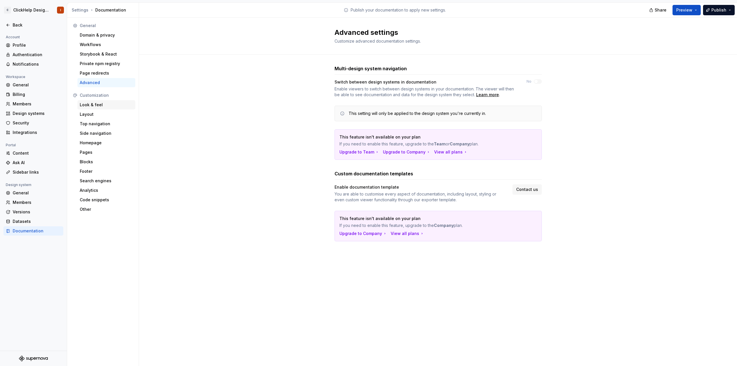
click at [115, 104] on div "Look & feel" at bounding box center [106, 105] width 53 height 6
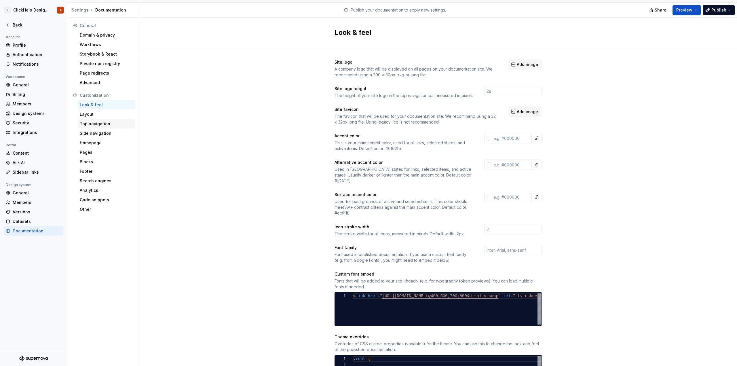
click at [107, 119] on div "Top navigation" at bounding box center [106, 123] width 58 height 9
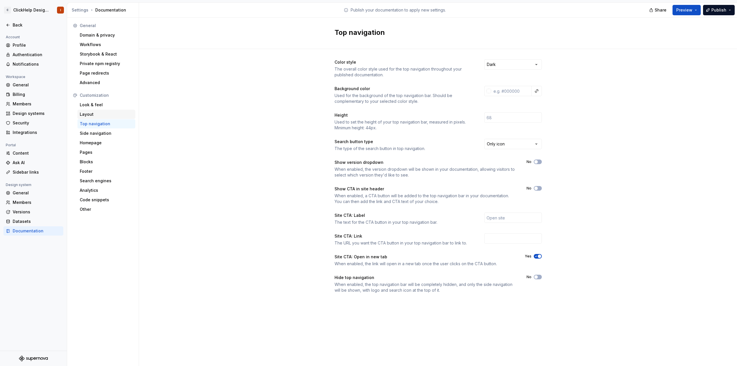
click at [109, 114] on div "Layout" at bounding box center [106, 114] width 53 height 6
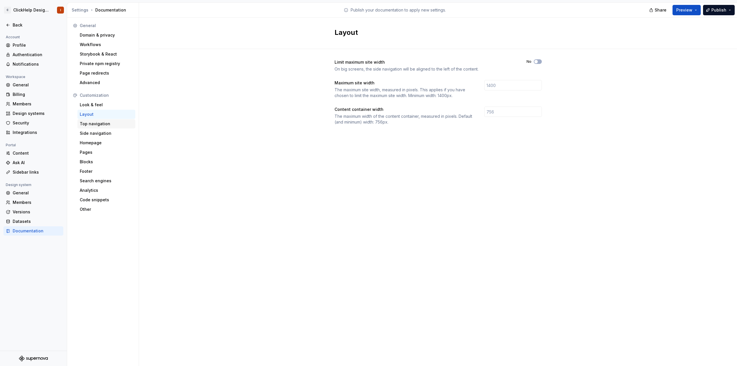
click at [109, 123] on div "Top navigation" at bounding box center [106, 124] width 53 height 6
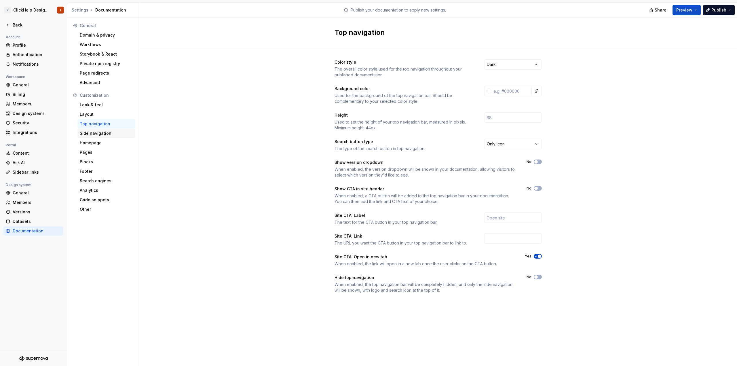
click at [110, 134] on div "Side navigation" at bounding box center [106, 133] width 53 height 6
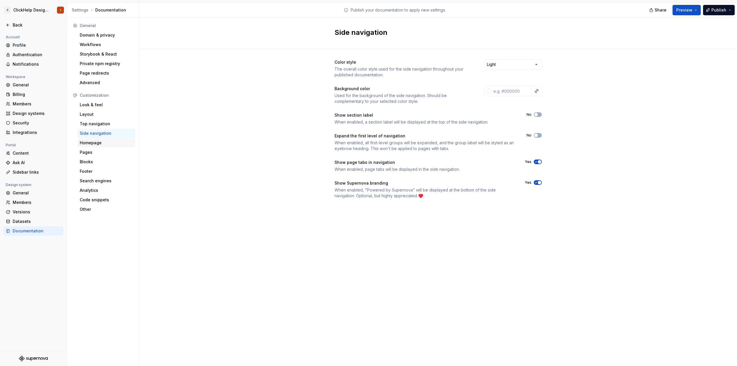
click at [108, 142] on div "Homepage" at bounding box center [106, 143] width 53 height 6
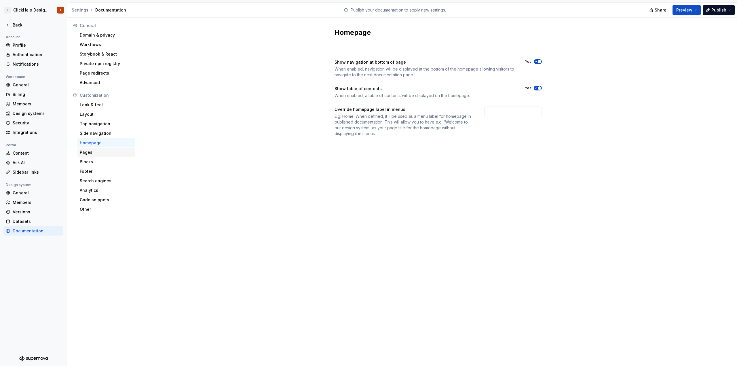
click at [104, 150] on div "Pages" at bounding box center [106, 152] width 53 height 6
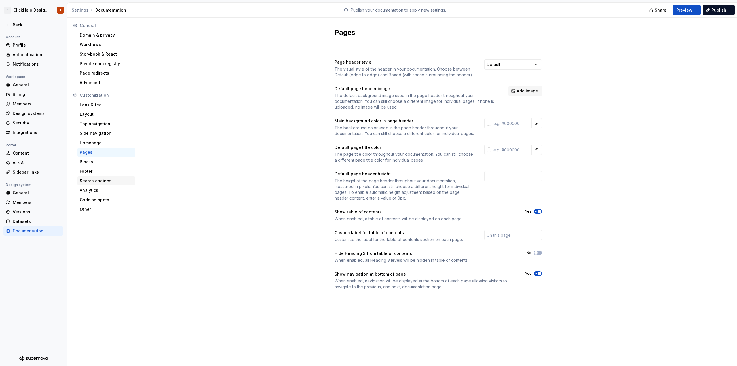
click at [101, 183] on div "Search engines" at bounding box center [106, 181] width 53 height 6
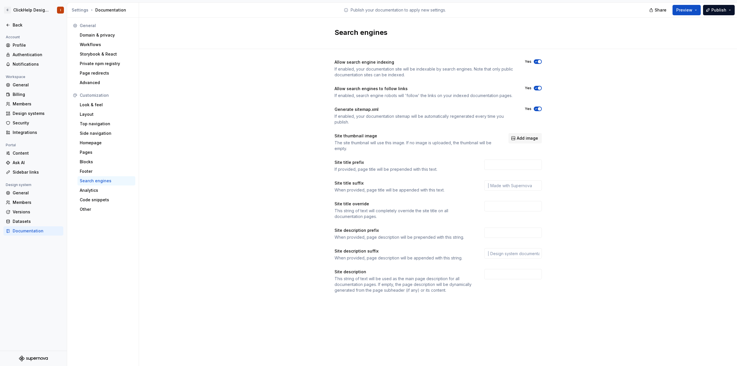
click at [539, 59] on button "Yes" at bounding box center [538, 61] width 8 height 5
click at [537, 86] on button "Yes" at bounding box center [538, 88] width 8 height 5
click at [538, 109] on span "button" at bounding box center [539, 108] width 3 height 3
click at [618, 108] on div "Allow search engine indexing If enabled, your documentation site will be indexa…" at bounding box center [438, 182] width 598 height 266
click at [50, 224] on div "Datasets" at bounding box center [33, 221] width 60 height 9
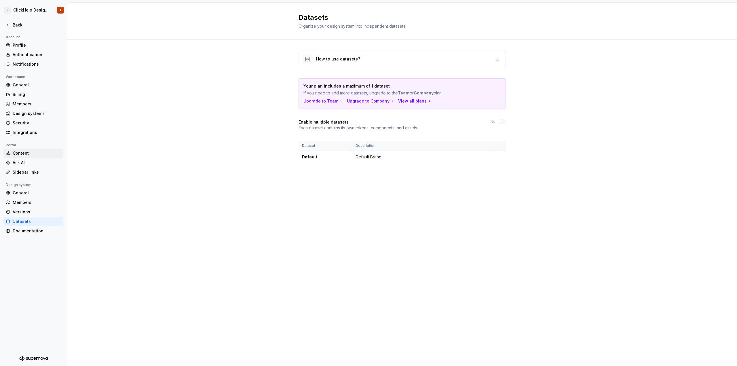
click at [41, 155] on div "Content" at bounding box center [37, 153] width 48 height 6
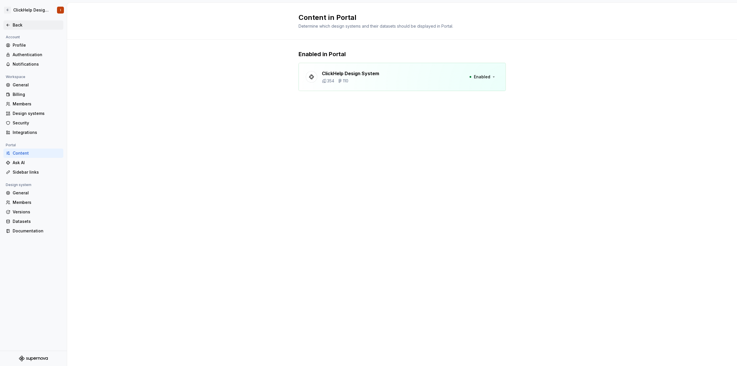
click at [26, 22] on div "Back" at bounding box center [33, 24] width 60 height 9
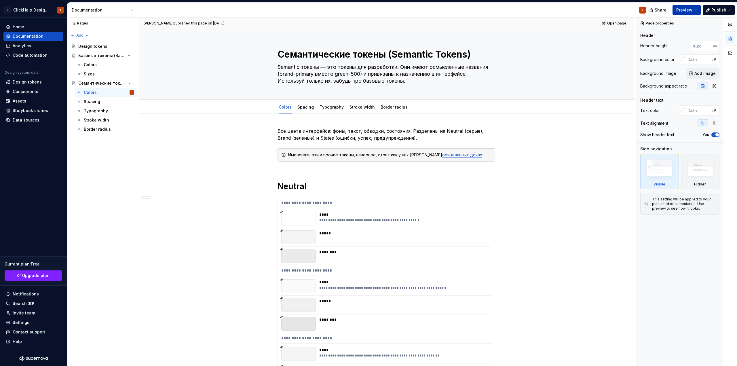
click at [695, 9] on button "Preview" at bounding box center [686, 10] width 28 height 10
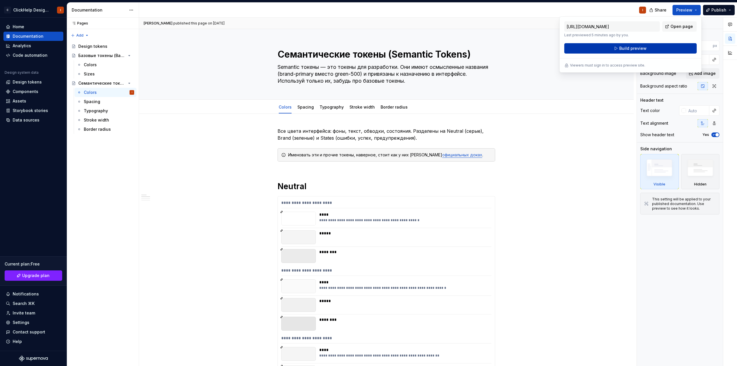
click at [664, 47] on button "Build preview" at bounding box center [630, 48] width 132 height 10
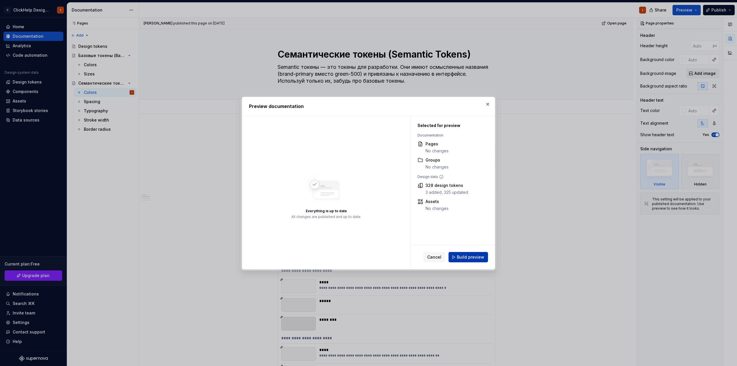
click at [458, 259] on span "Build preview" at bounding box center [470, 257] width 27 height 6
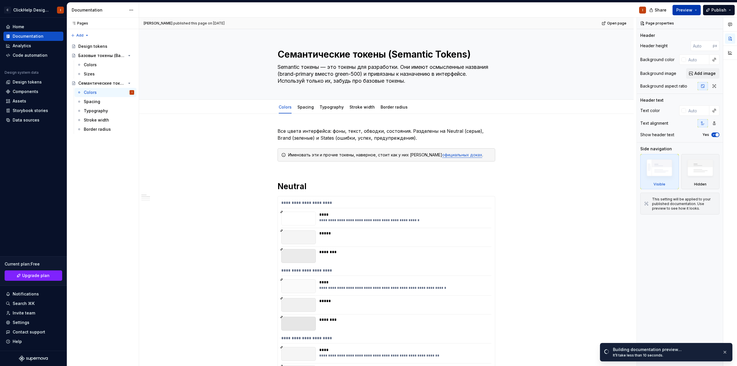
click at [689, 5] on button "Preview" at bounding box center [686, 10] width 28 height 10
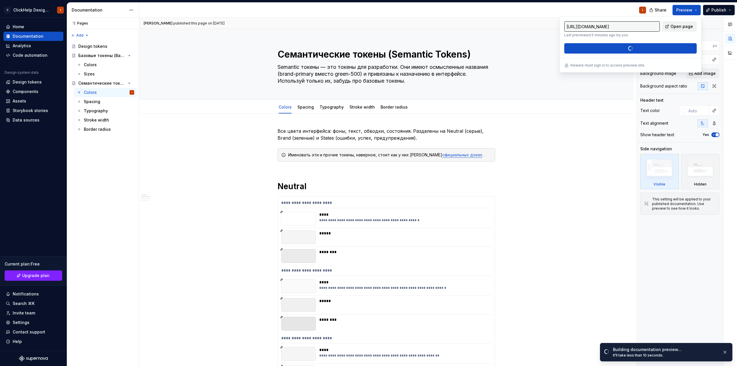
click at [680, 28] on span "Open page" at bounding box center [681, 27] width 22 height 6
type textarea "*"
type input "[URL][DOMAIN_NAME]"
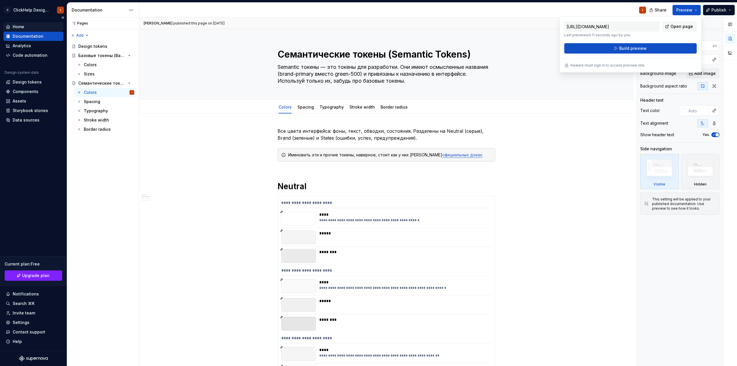
click at [40, 27] on div "Home" at bounding box center [33, 27] width 55 height 6
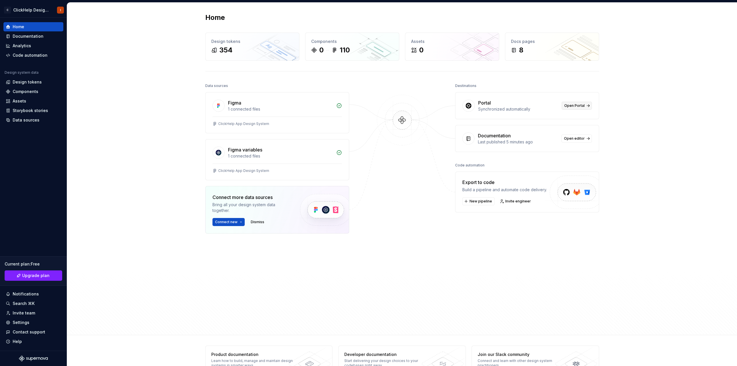
click at [570, 104] on span "Open Portal" at bounding box center [574, 105] width 20 height 5
click at [509, 109] on div "Synchronized automatically" at bounding box center [518, 109] width 80 height 6
click at [534, 113] on div "Portal Synchronized automatically Open Portal" at bounding box center [526, 105] width 143 height 26
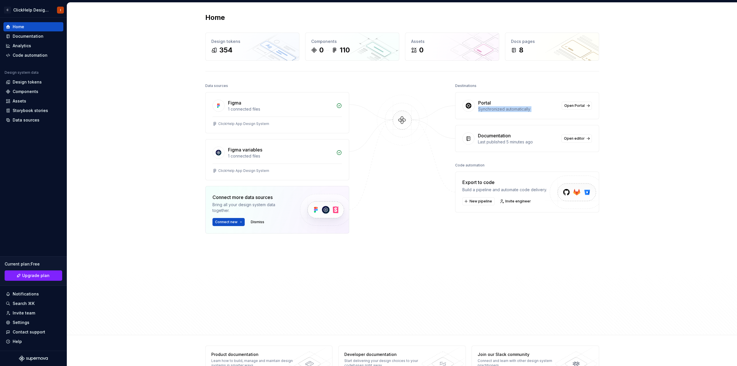
drag, startPoint x: 532, startPoint y: 113, endPoint x: 526, endPoint y: 114, distance: 7.0
click at [532, 114] on div "Portal Synchronized automatically Open Portal" at bounding box center [526, 105] width 143 height 26
click at [501, 114] on div "Portal Synchronized automatically Open Portal" at bounding box center [526, 105] width 143 height 26
click at [570, 138] on span "Open editor" at bounding box center [574, 138] width 21 height 5
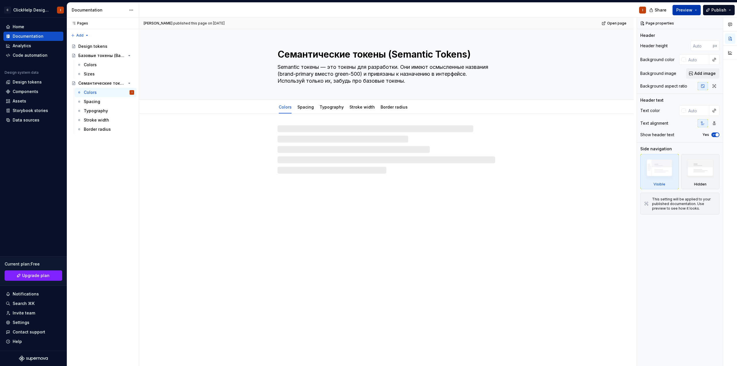
click at [689, 9] on span "Preview" at bounding box center [684, 10] width 16 height 6
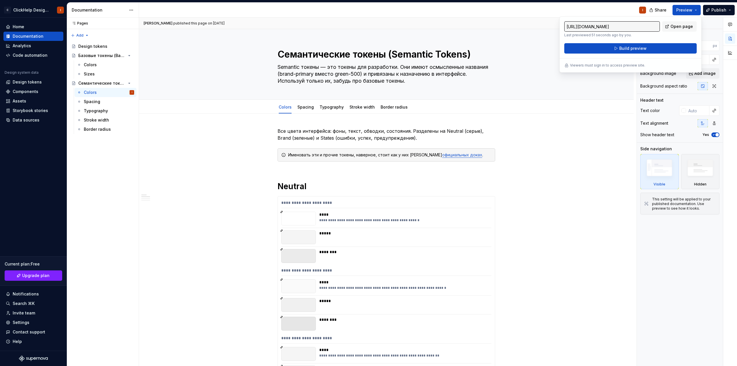
click at [683, 34] on div "[URL][DOMAIN_NAME] Last previewed 51 seconds ago by you. Open page" at bounding box center [630, 29] width 132 height 16
click at [684, 29] on link "Open page" at bounding box center [679, 26] width 35 height 10
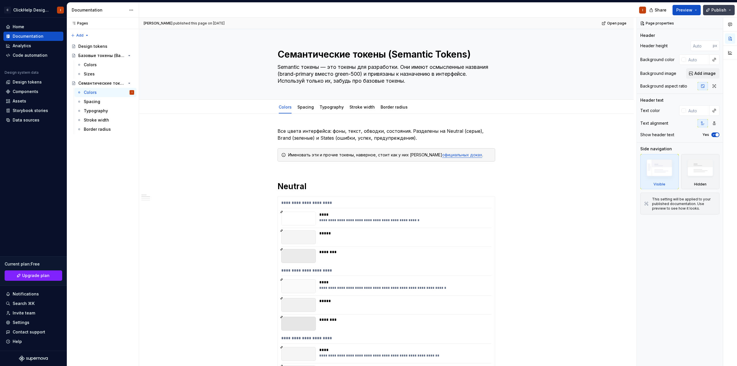
click at [723, 11] on span "Publish" at bounding box center [718, 10] width 15 height 6
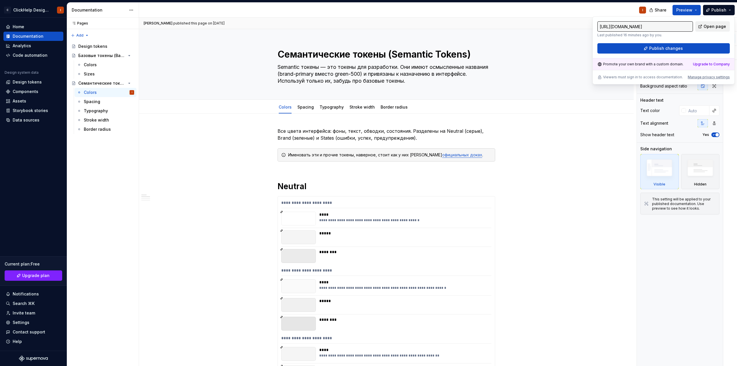
click at [707, 29] on link "Open page" at bounding box center [712, 26] width 35 height 10
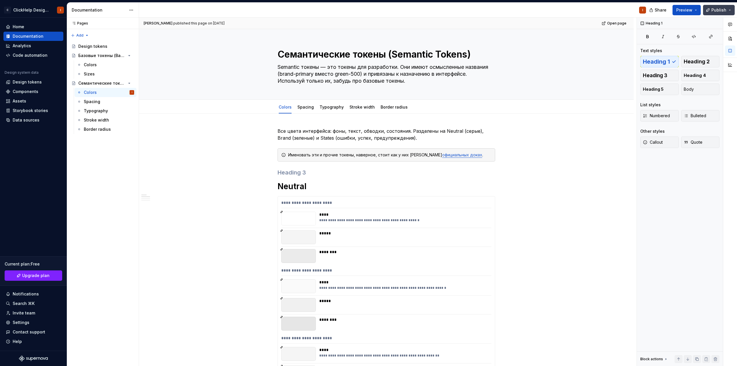
click at [720, 14] on button "Publish" at bounding box center [719, 10] width 32 height 10
click at [107, 46] on div "Design tokens" at bounding box center [106, 46] width 56 height 8
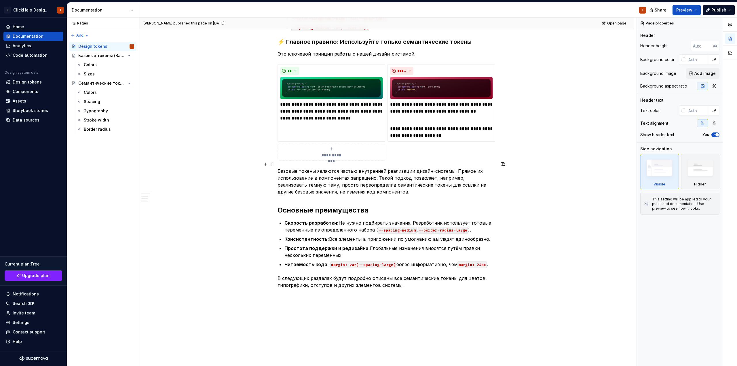
scroll to position [518, 0]
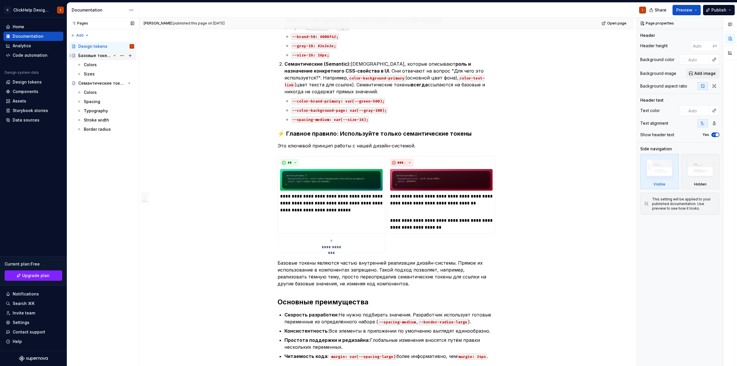
click at [95, 56] on div "Базовые токены (Base Tokens)" at bounding box center [94, 56] width 33 height 6
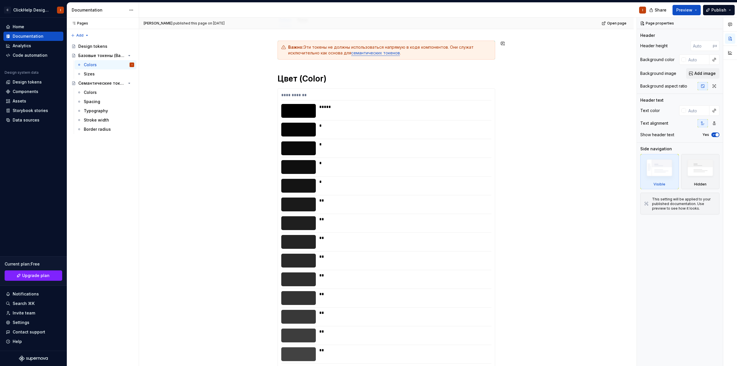
scroll to position [115, 0]
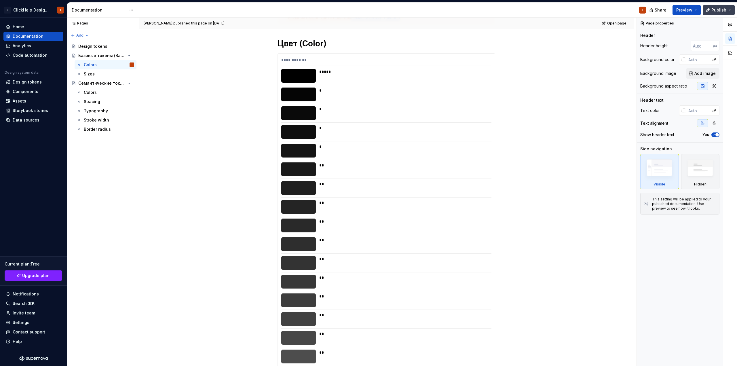
click at [728, 9] on button "Publish" at bounding box center [719, 10] width 32 height 10
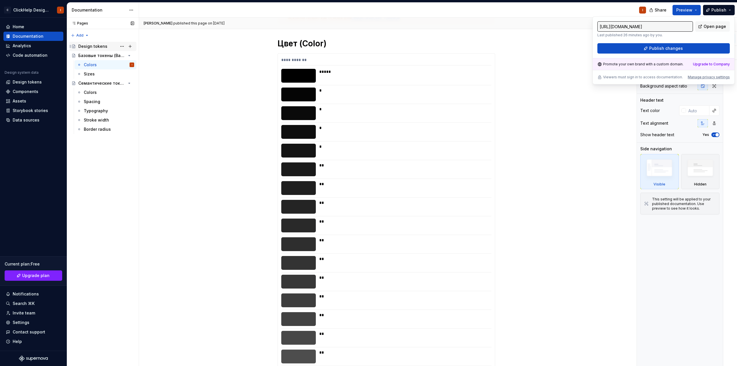
click at [86, 43] on div "Design tokens" at bounding box center [106, 46] width 56 height 8
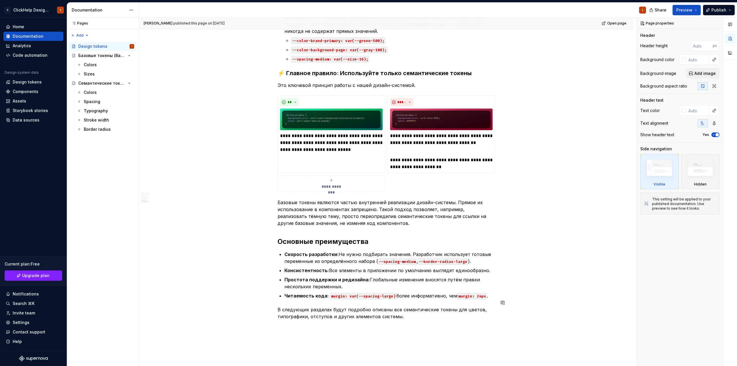
scroll to position [576, 0]
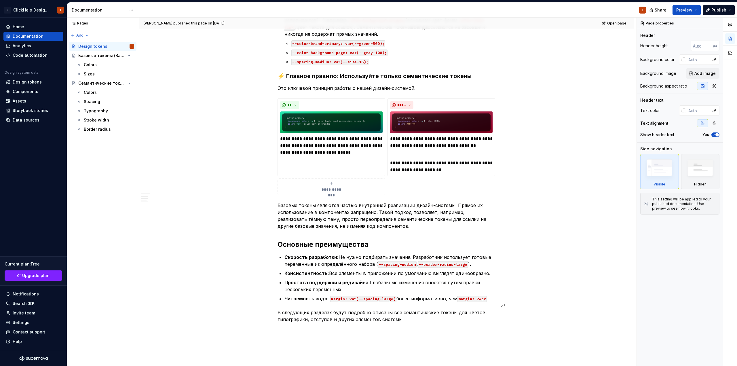
type textarea "*"
